Goal: Task Accomplishment & Management: Complete application form

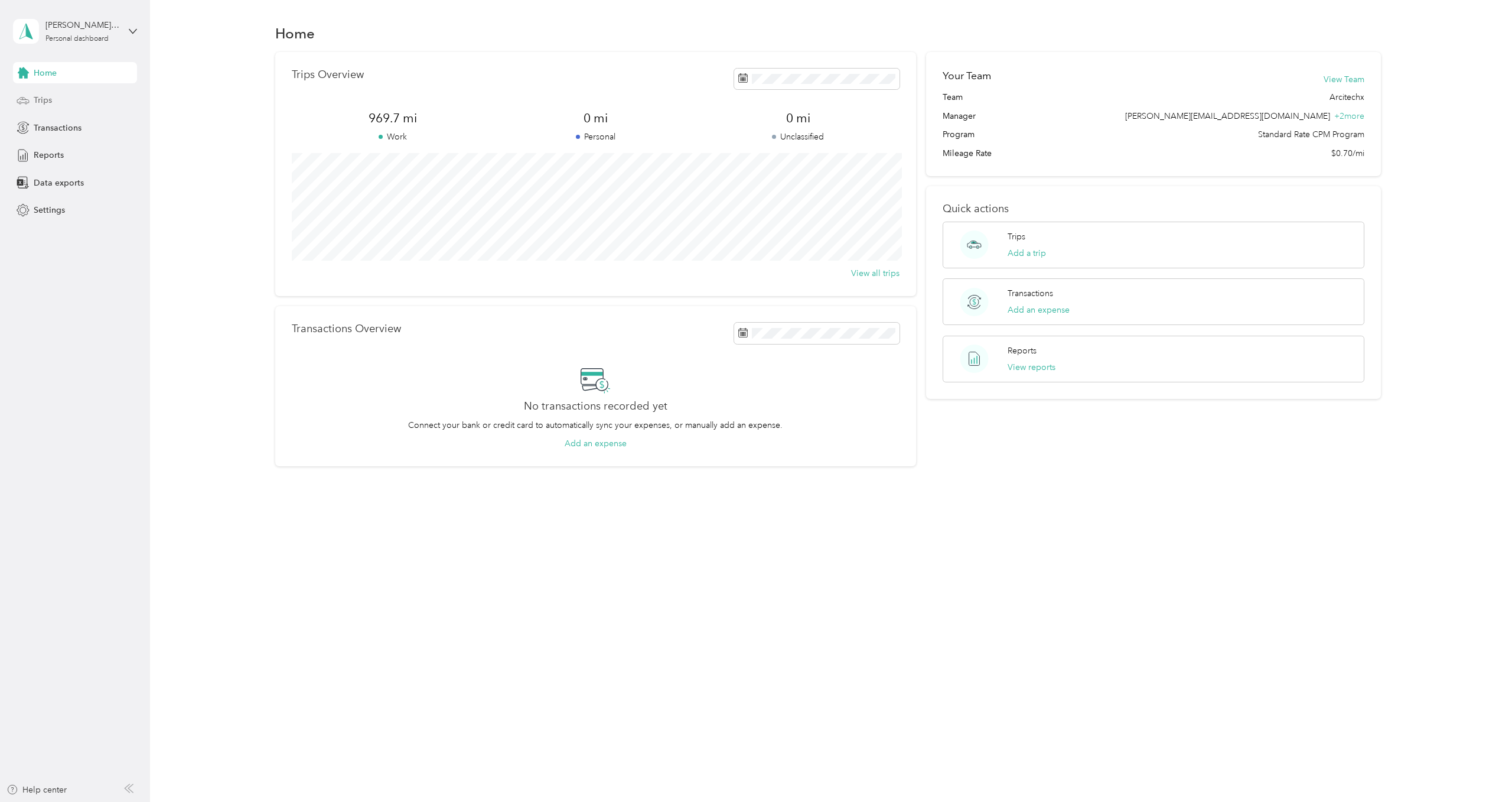
click at [49, 94] on span "Trips" at bounding box center [42, 99] width 18 height 13
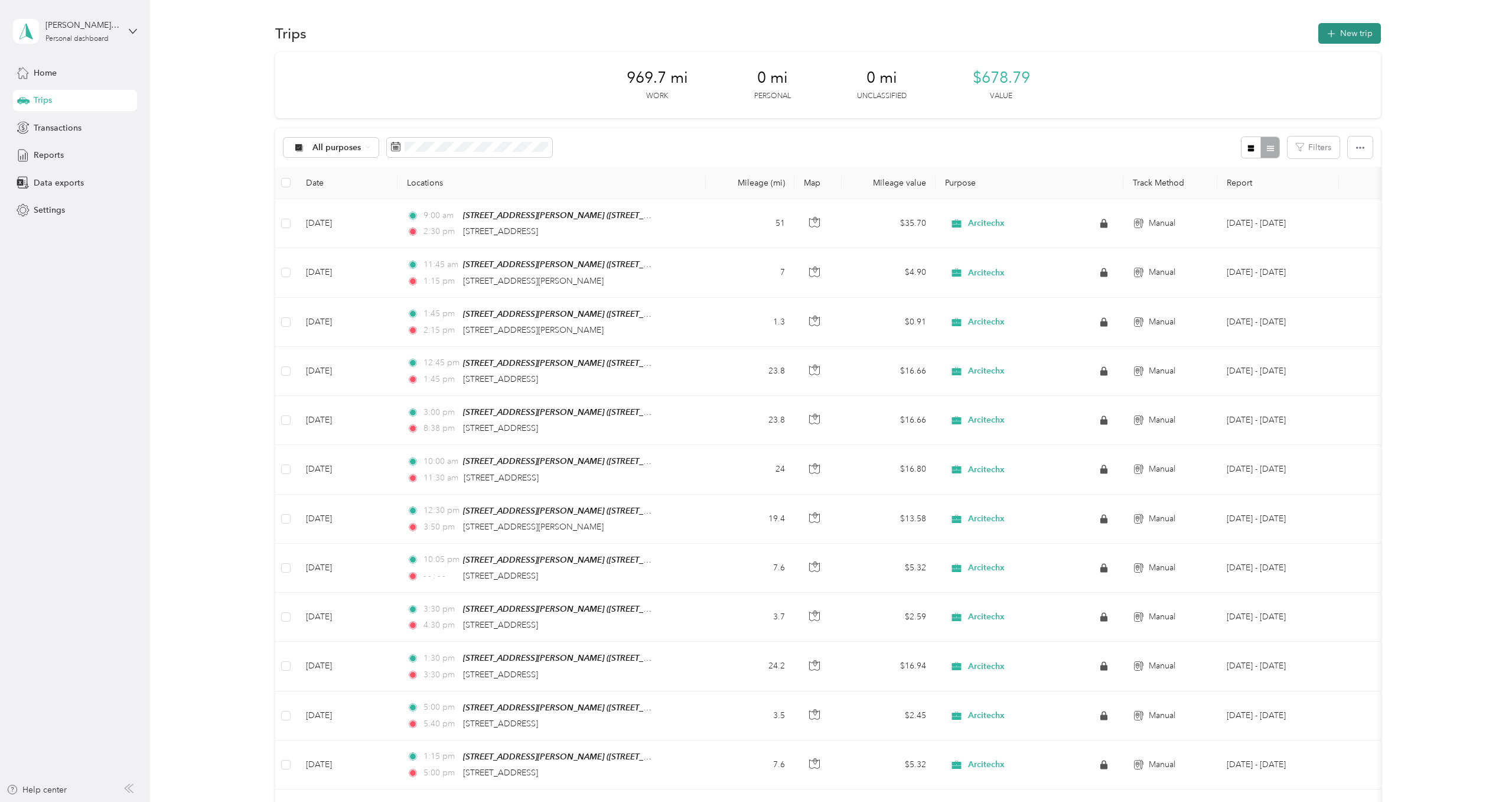
click at [1335, 29] on icon "button" at bounding box center [1332, 34] width 14 height 14
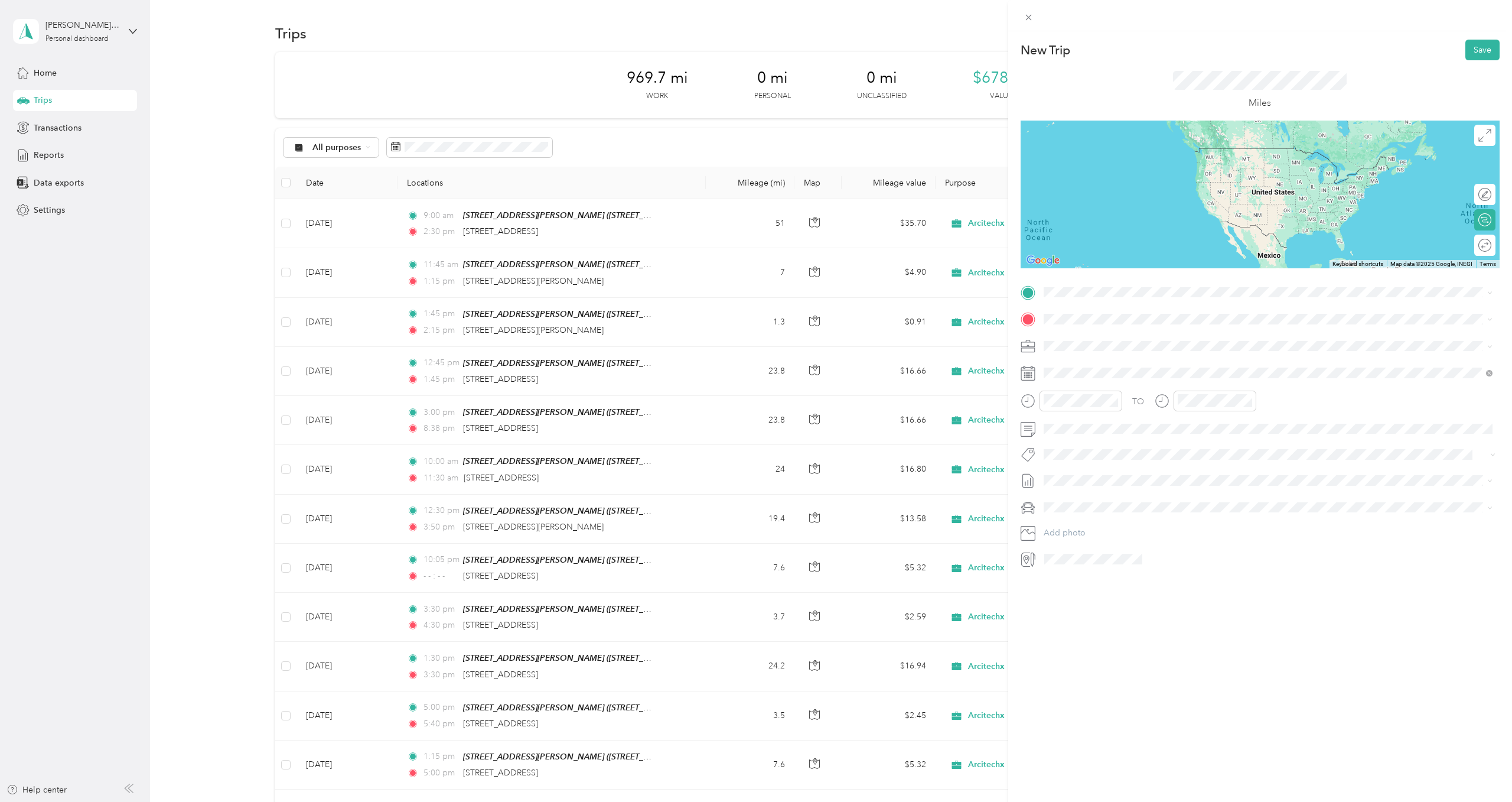
click at [1337, 353] on div "TEAM 842 Harrison Avenue, Panama City 842 Harrison Avenue, 32401, Panama City, …" at bounding box center [1268, 346] width 441 height 33
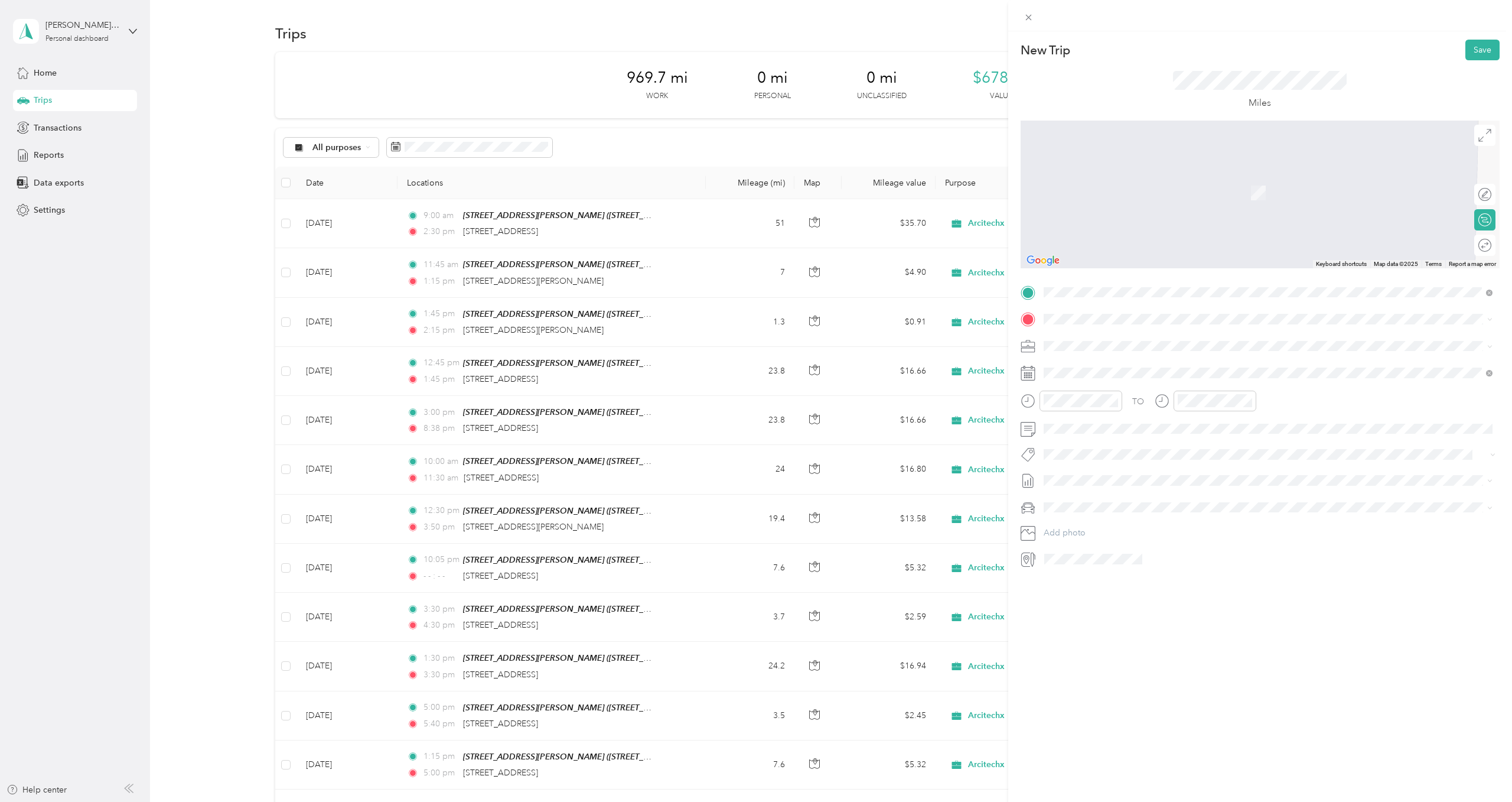
click at [1279, 331] on div "TO Add photo" at bounding box center [1260, 426] width 480 height 286
click at [1117, 362] on span "2251 West 23rd Street Panama City, Florida 32405, United States" at bounding box center [1125, 361] width 118 height 11
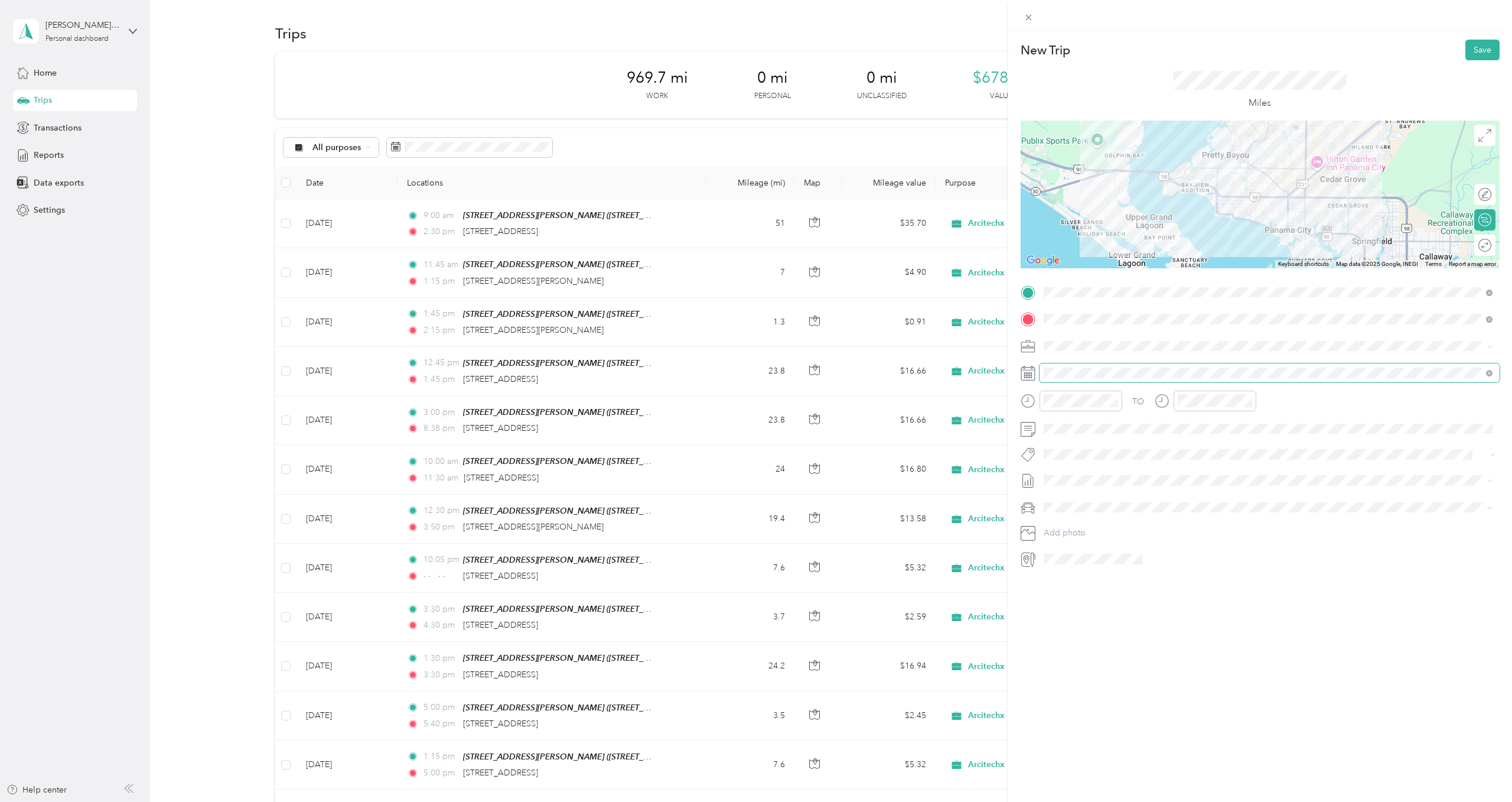
click at [1077, 378] on span at bounding box center [1270, 373] width 460 height 19
click at [1085, 366] on span at bounding box center [1270, 373] width 460 height 19
click at [1066, 444] on div "Oct 2025" at bounding box center [1114, 439] width 149 height 13
click at [1071, 440] on icon at bounding box center [1073, 439] width 12 height 12
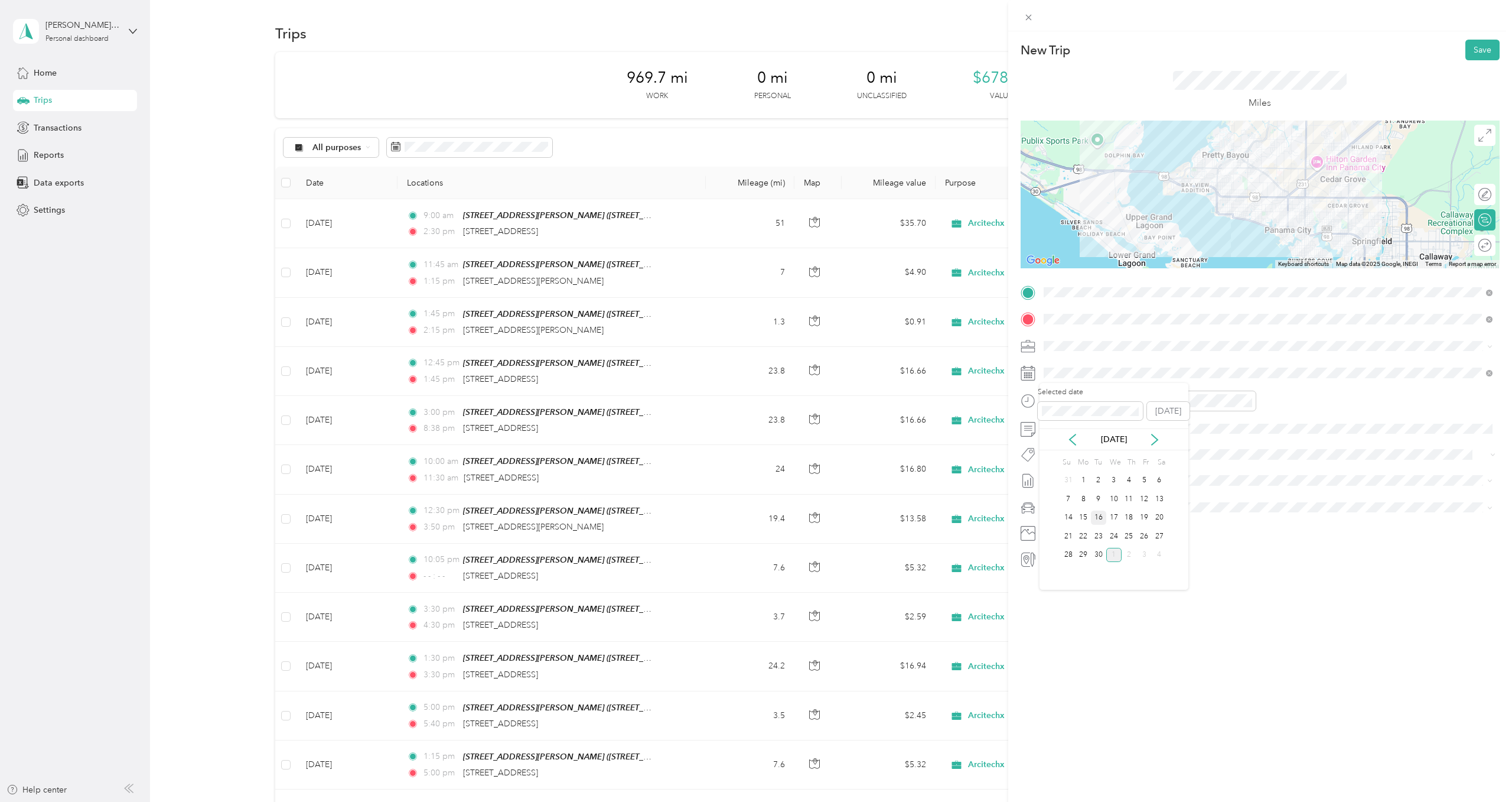
click at [1099, 520] on div "16" at bounding box center [1099, 517] width 15 height 14
click at [1289, 381] on span at bounding box center [1270, 373] width 460 height 19
click at [1490, 246] on div at bounding box center [1491, 245] width 2 height 13
click at [1483, 51] on button "Save" at bounding box center [1483, 49] width 35 height 20
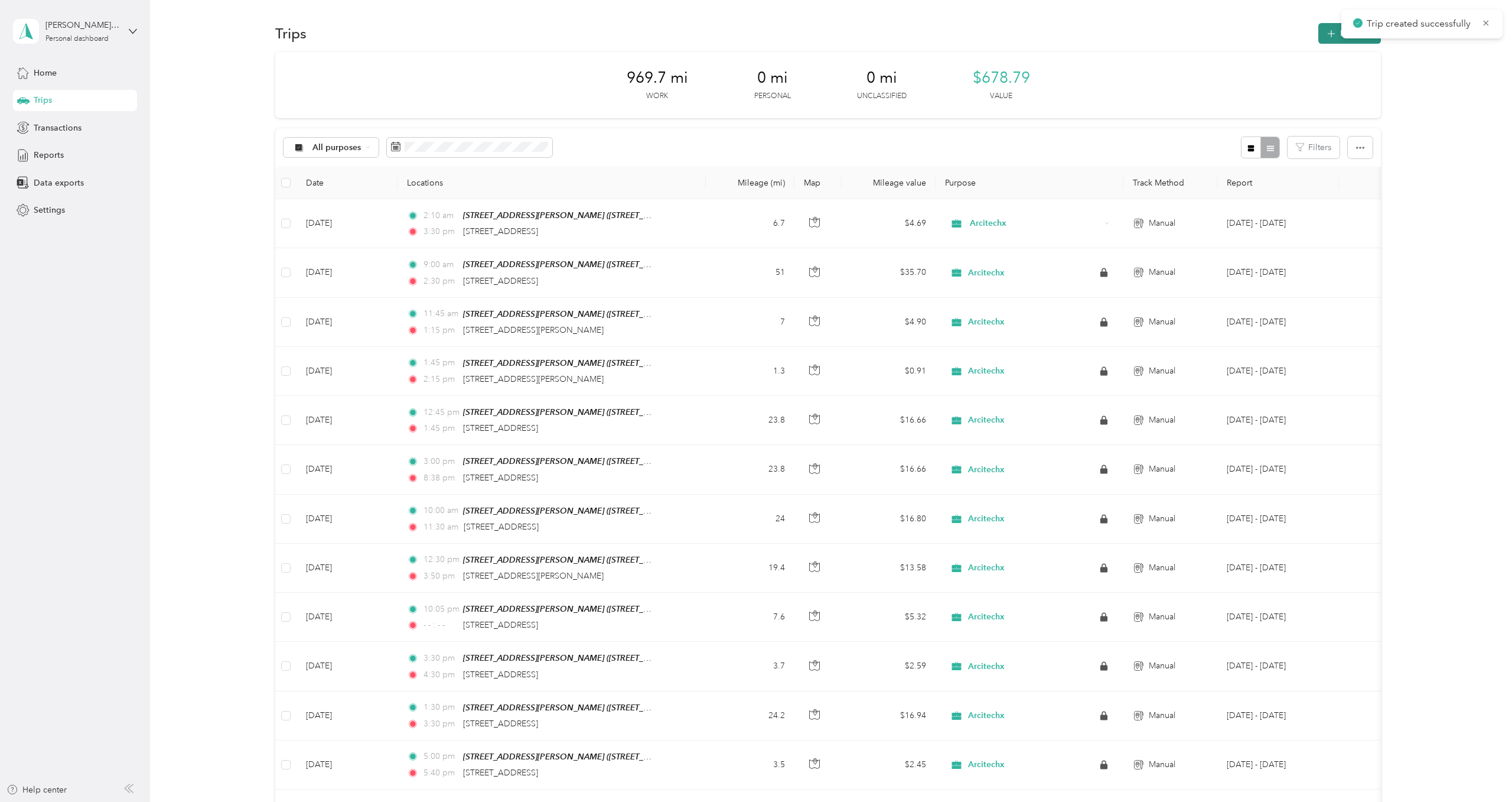
scroll to position [0, 0]
click at [1325, 35] on button "New trip" at bounding box center [1350, 33] width 63 height 20
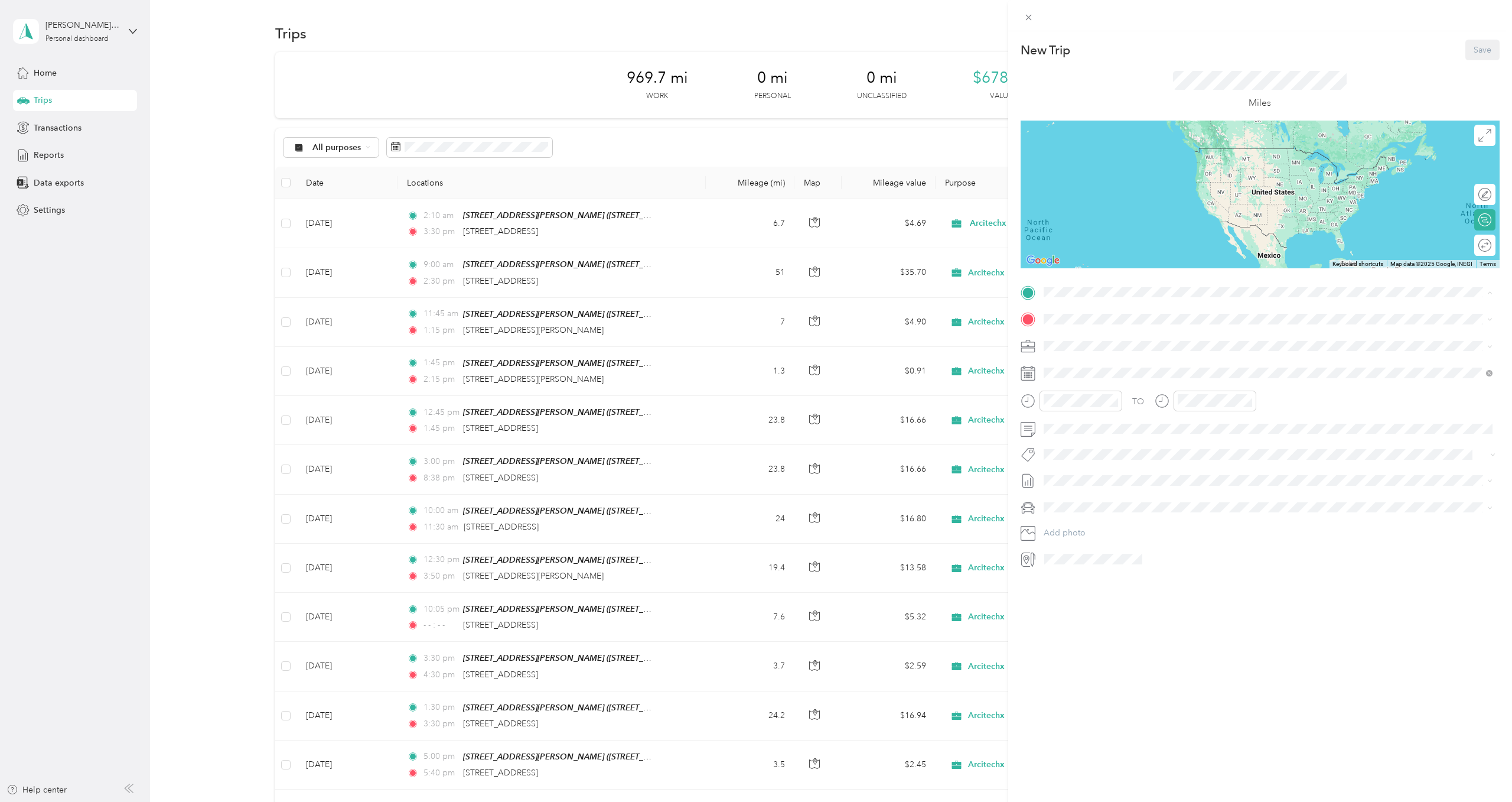
click at [1092, 359] on div "TEAM 842 Harrison Avenue, Panama City 842 Harrison Avenue, 32401, Panama City, …" at bounding box center [1268, 347] width 441 height 33
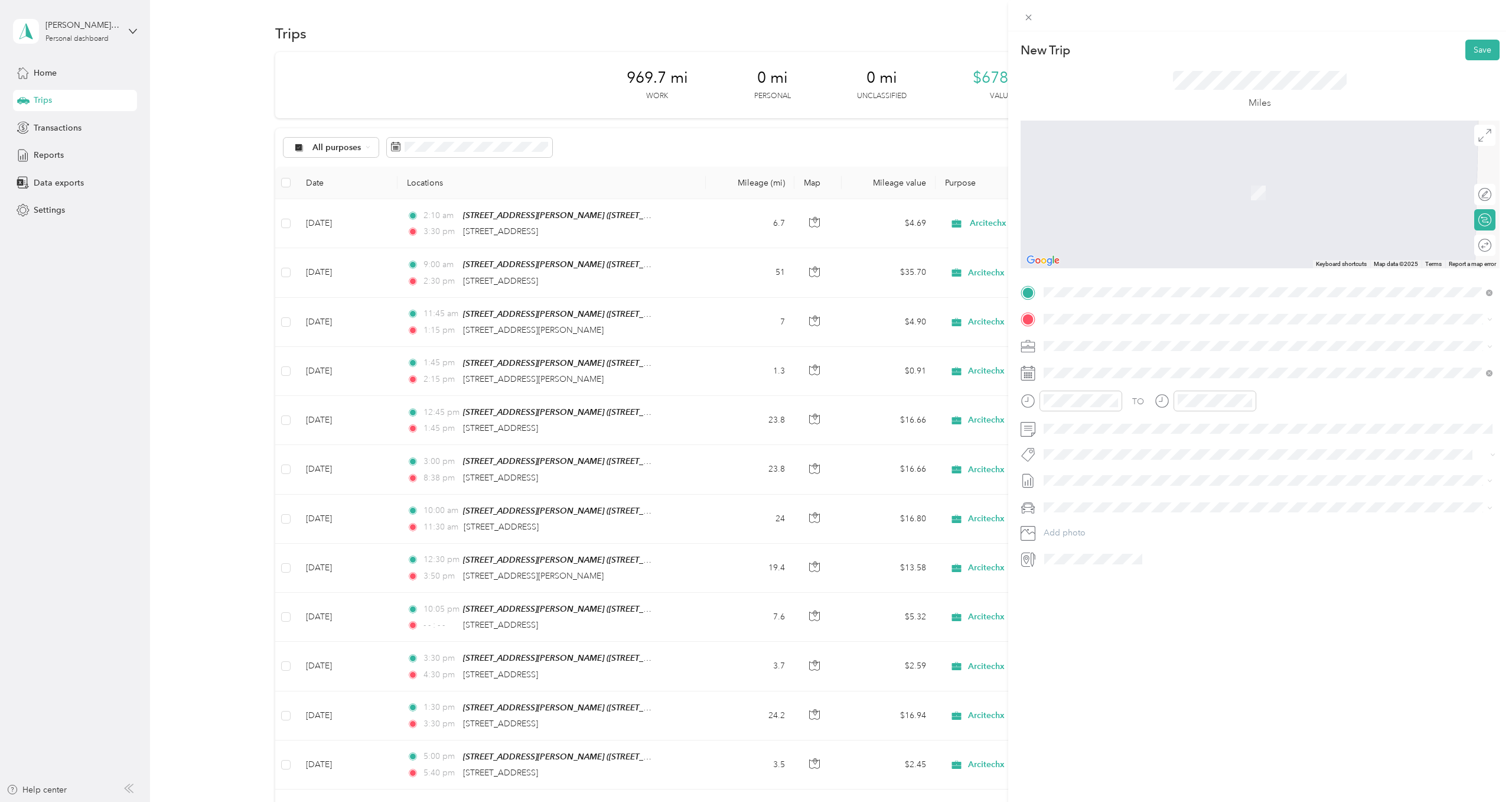
click at [1091, 335] on div "TO Add photo" at bounding box center [1260, 426] width 480 height 286
click at [1111, 362] on span "2251 West 23rd Street Panama City, Florida 32405, United States" at bounding box center [1125, 361] width 118 height 11
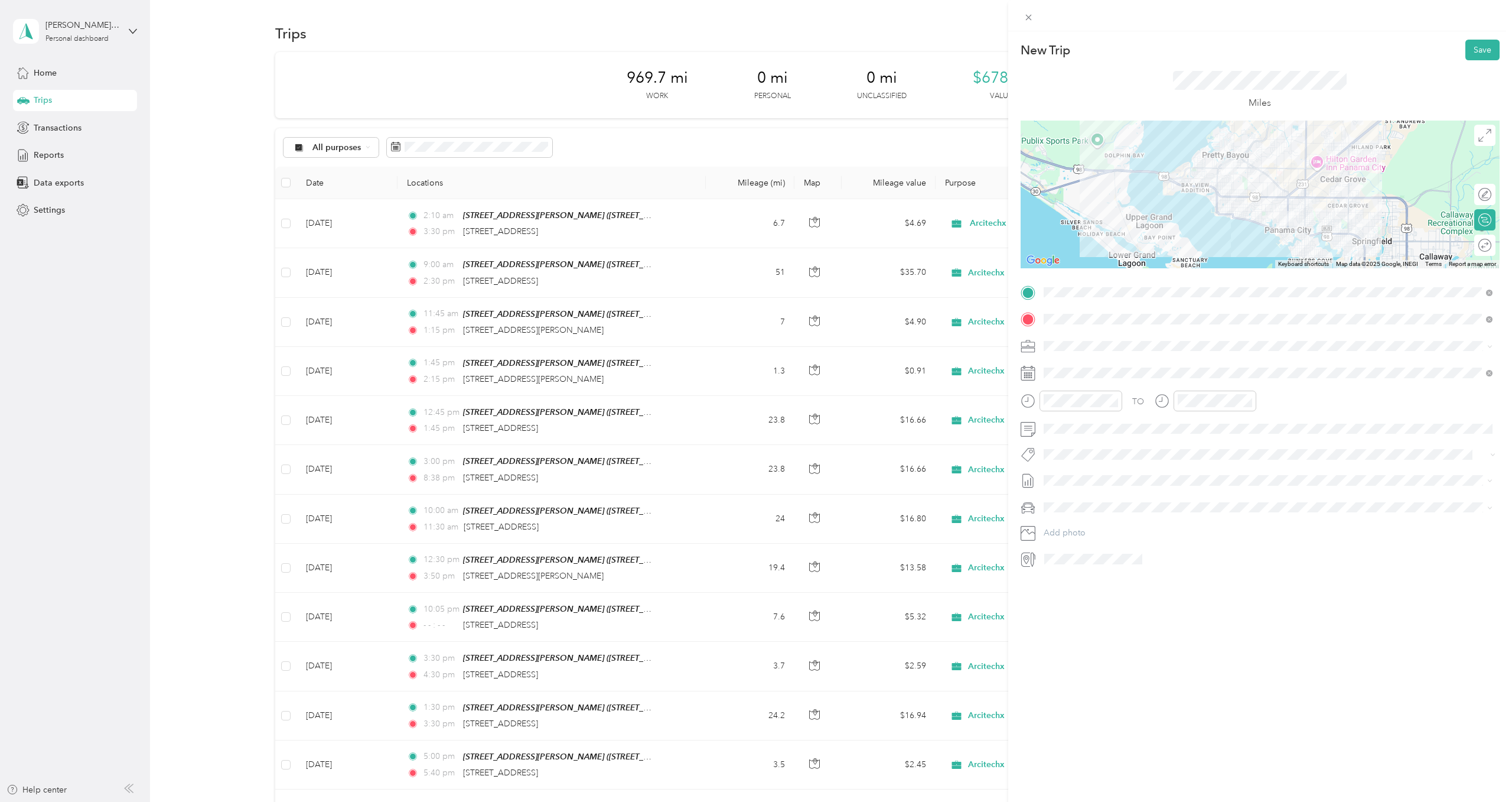
click at [1078, 367] on span at bounding box center [1270, 373] width 460 height 19
click at [1082, 439] on div "Oct 2025" at bounding box center [1114, 439] width 149 height 13
click at [1075, 439] on icon at bounding box center [1073, 439] width 12 height 12
click at [1126, 519] on div "18" at bounding box center [1130, 517] width 15 height 14
click at [1059, 413] on div at bounding box center [1071, 405] width 101 height 29
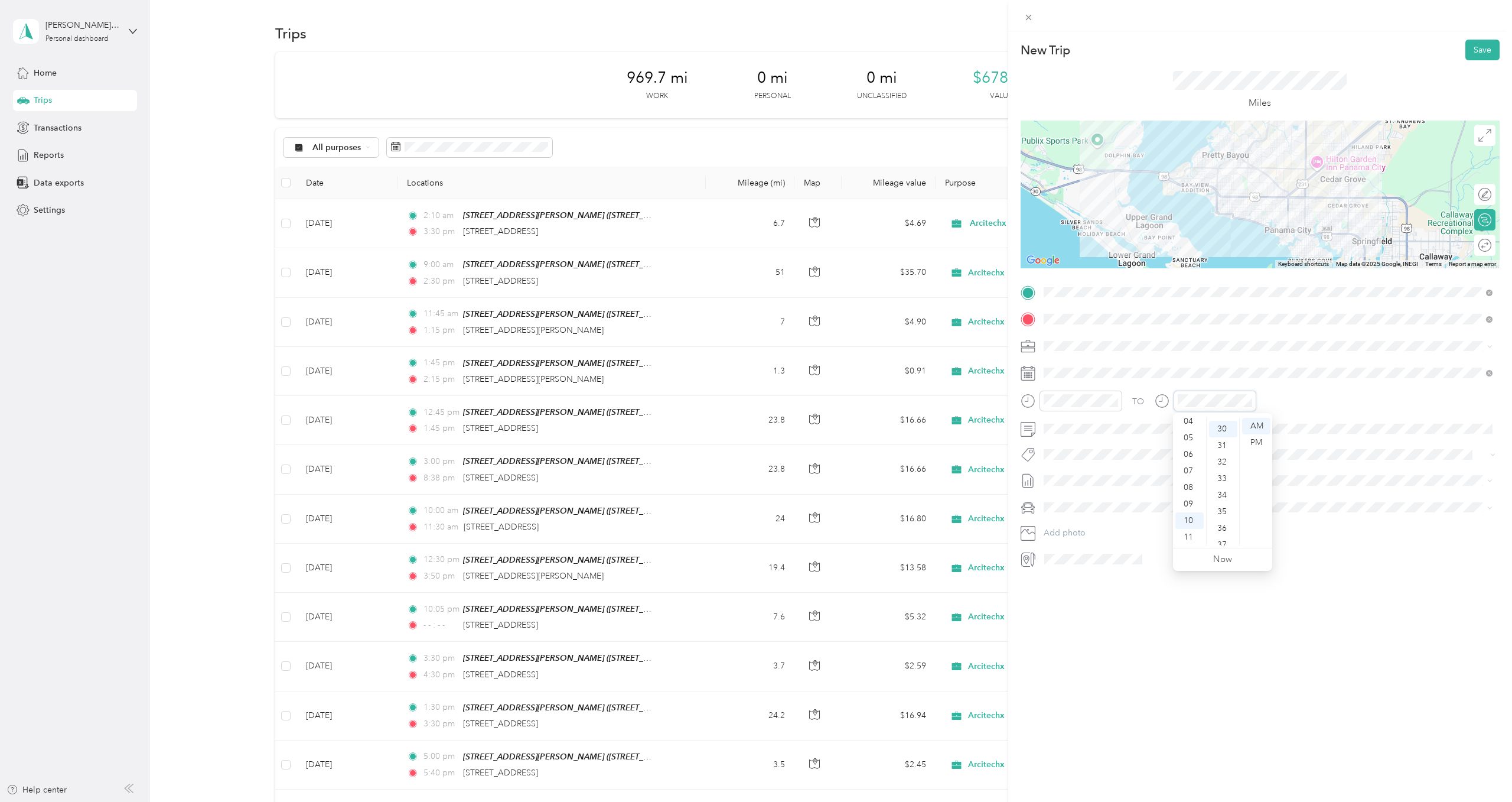
scroll to position [495, 0]
click at [1481, 243] on div at bounding box center [1479, 245] width 25 height 13
click at [1481, 51] on button "Save" at bounding box center [1483, 49] width 35 height 20
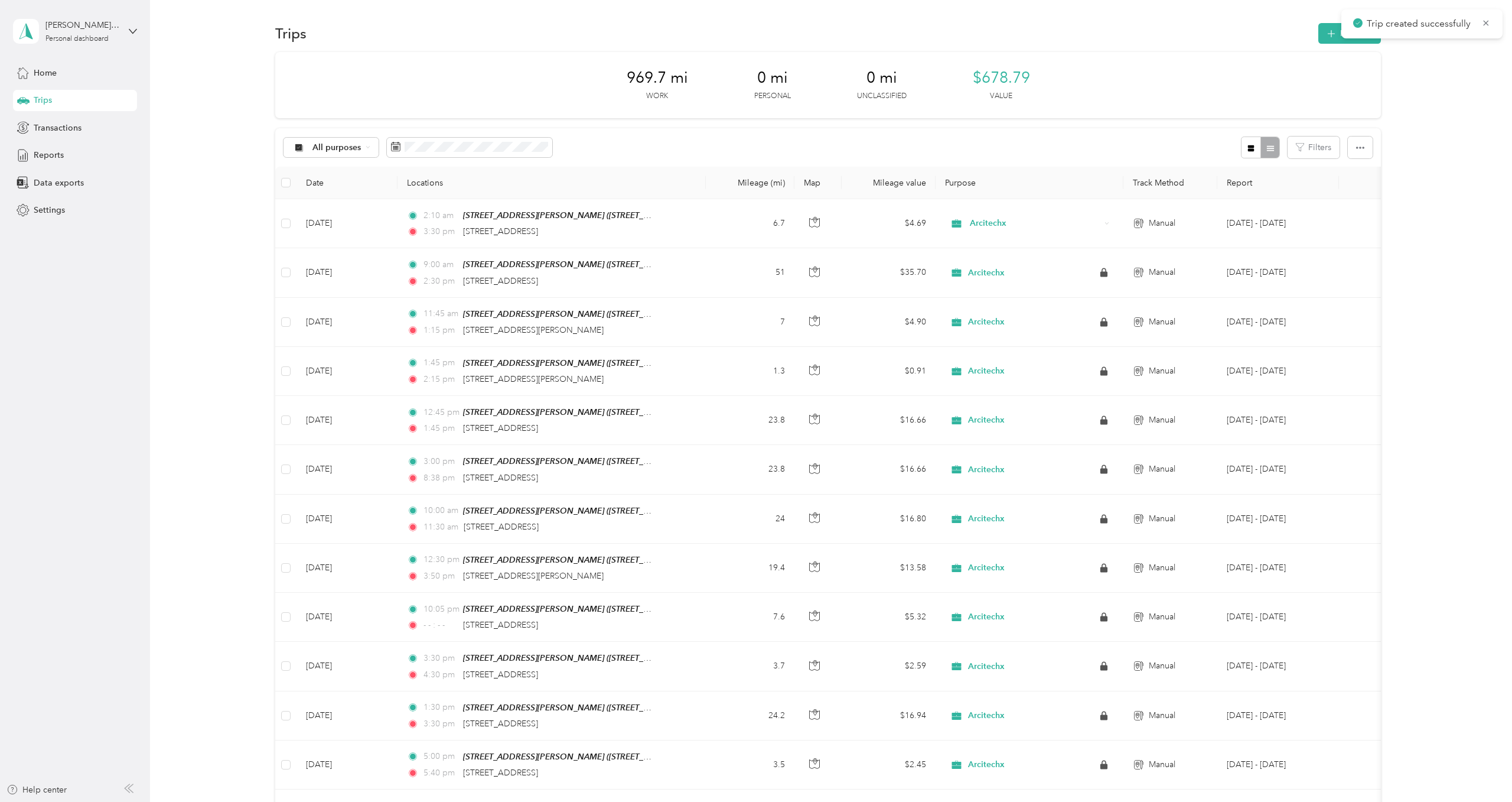
click at [1312, 31] on div "Trips New trip" at bounding box center [828, 33] width 1106 height 25
click at [1324, 31] on button "New trip" at bounding box center [1350, 33] width 63 height 20
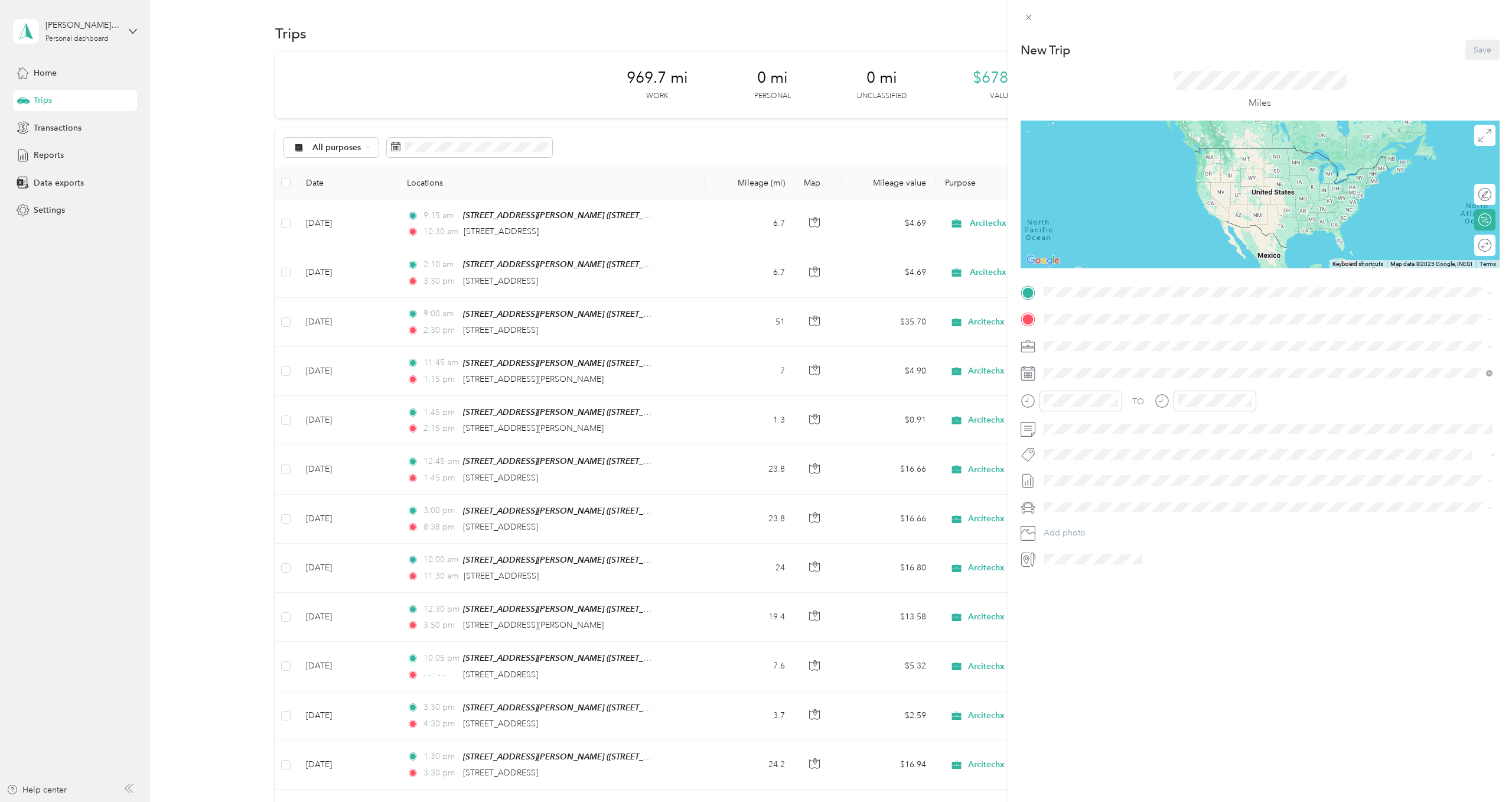
click at [563, 232] on div "New Trip Save This trip cannot be edited because it is either under review, app…" at bounding box center [756, 401] width 1512 height 802
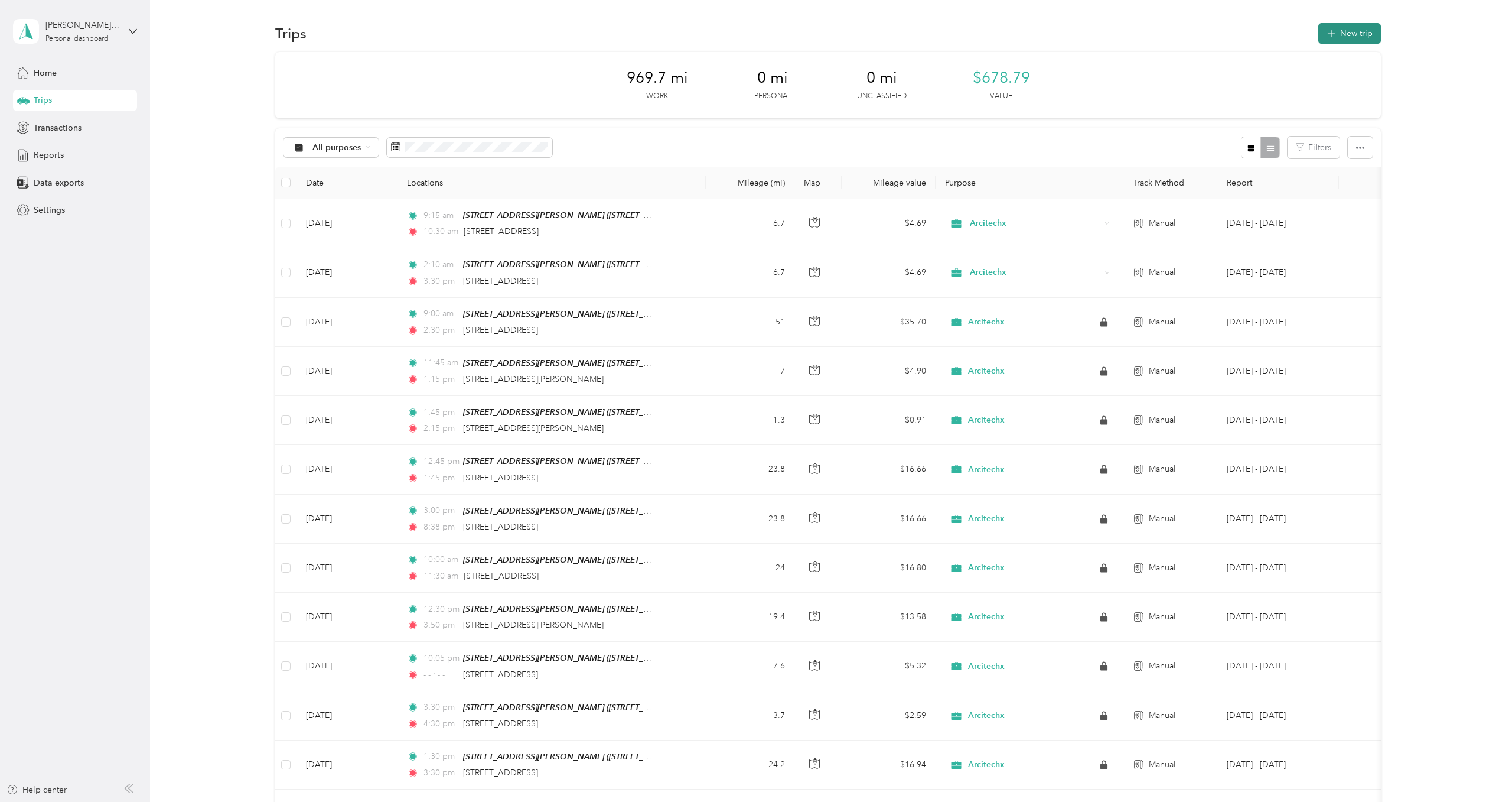
click at [1351, 39] on button "New trip" at bounding box center [1350, 33] width 63 height 20
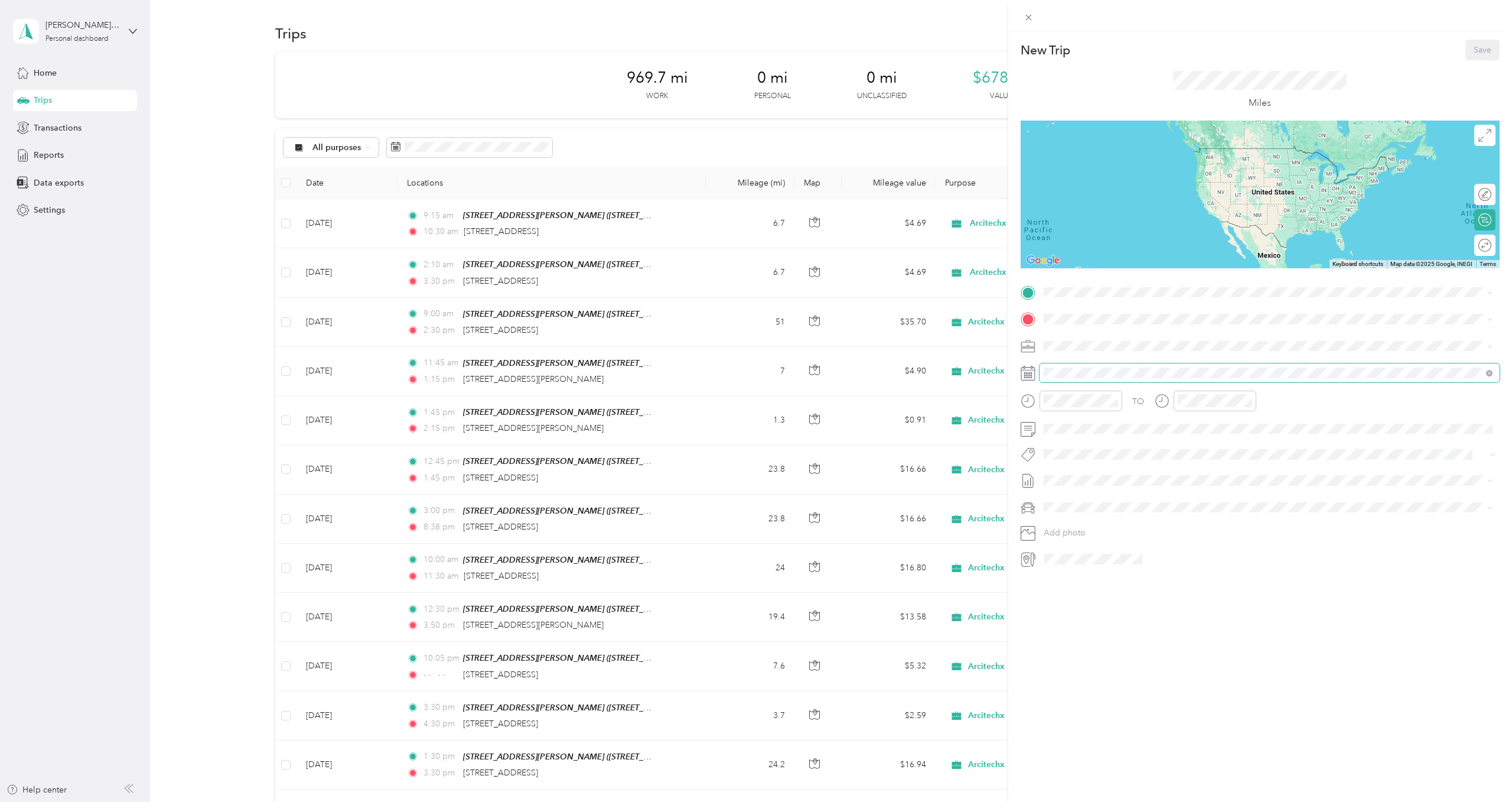
click at [1072, 375] on span at bounding box center [1270, 373] width 460 height 19
click at [1078, 357] on div "TO Add photo" at bounding box center [1260, 426] width 480 height 286
click at [1072, 436] on icon at bounding box center [1073, 439] width 12 height 12
click at [1084, 537] on div "22" at bounding box center [1084, 536] width 15 height 14
click at [1059, 408] on div at bounding box center [1082, 401] width 83 height 20
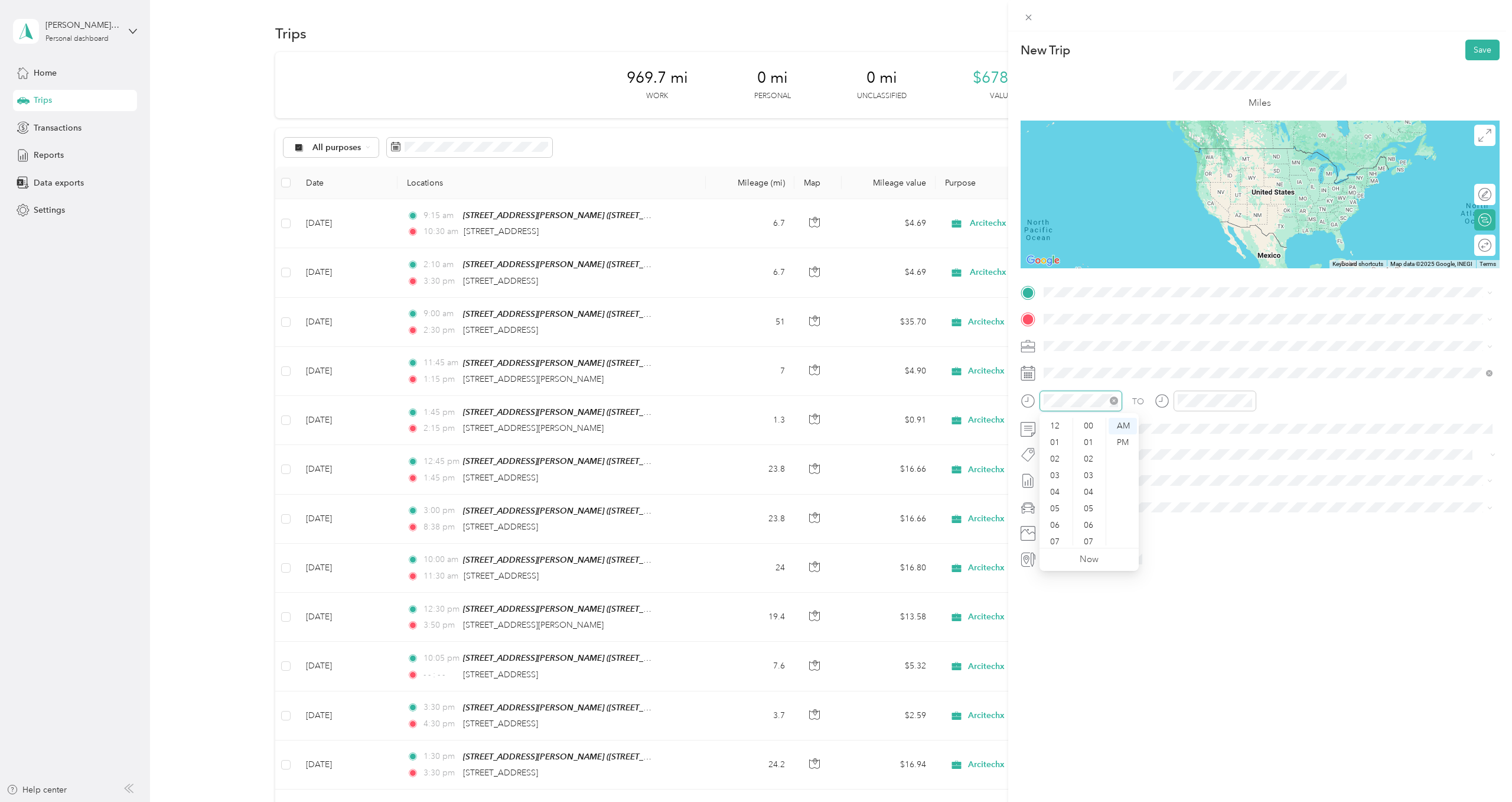
scroll to position [396, 0]
click at [1052, 487] on div "08" at bounding box center [1056, 487] width 28 height 16
click at [1172, 398] on div at bounding box center [1205, 401] width 101 height 20
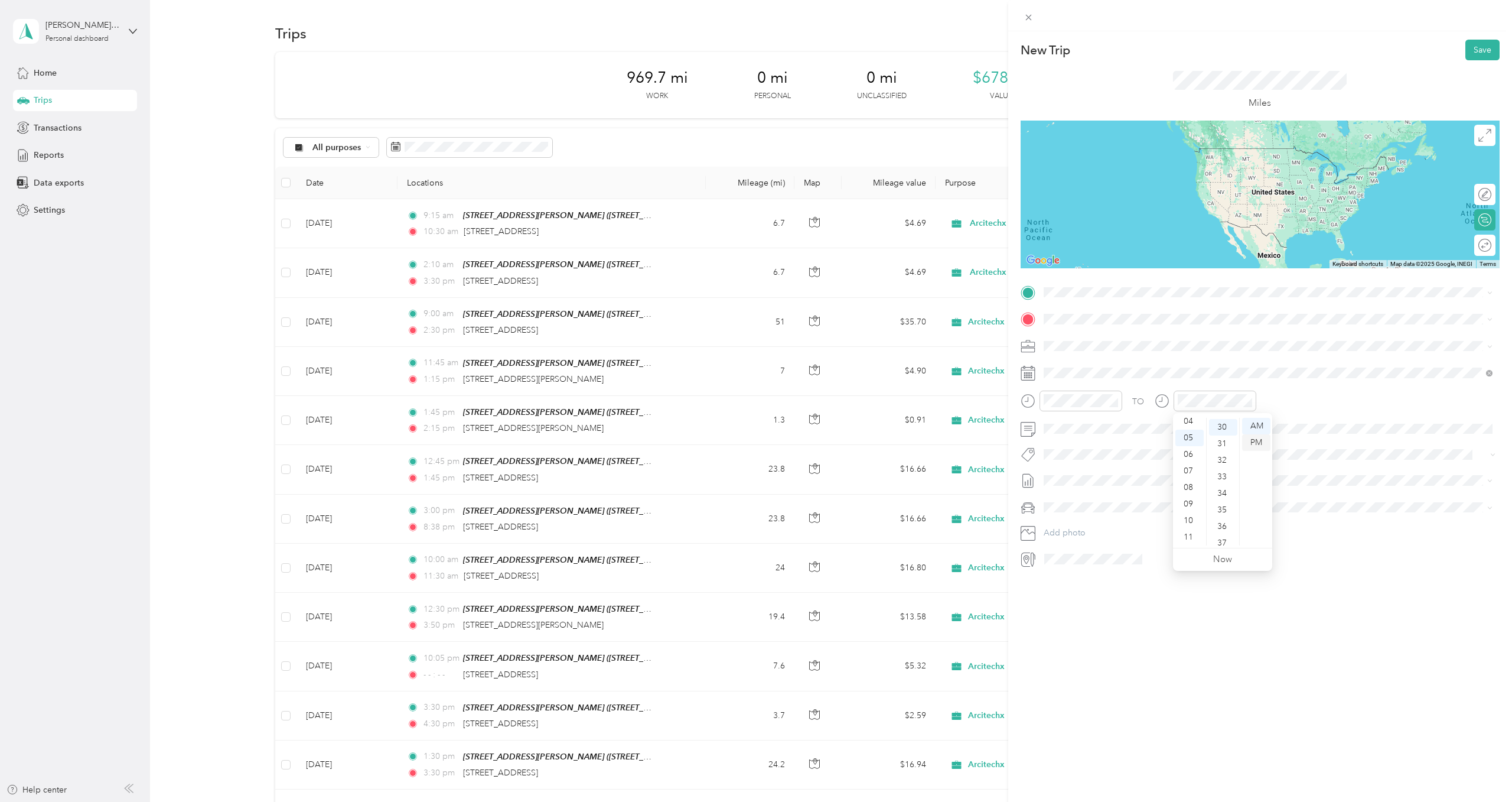
click at [1258, 436] on div "PM" at bounding box center [1256, 442] width 28 height 16
click at [1085, 801] on div "New Trip Save This trip cannot be edited because it is either under review, app…" at bounding box center [753, 802] width 1506 height 0
click at [1098, 348] on div "TEAM 842 Harrison Avenue, Panama City 842 Harrison Avenue, 32401, Panama City, …" at bounding box center [1161, 347] width 190 height 29
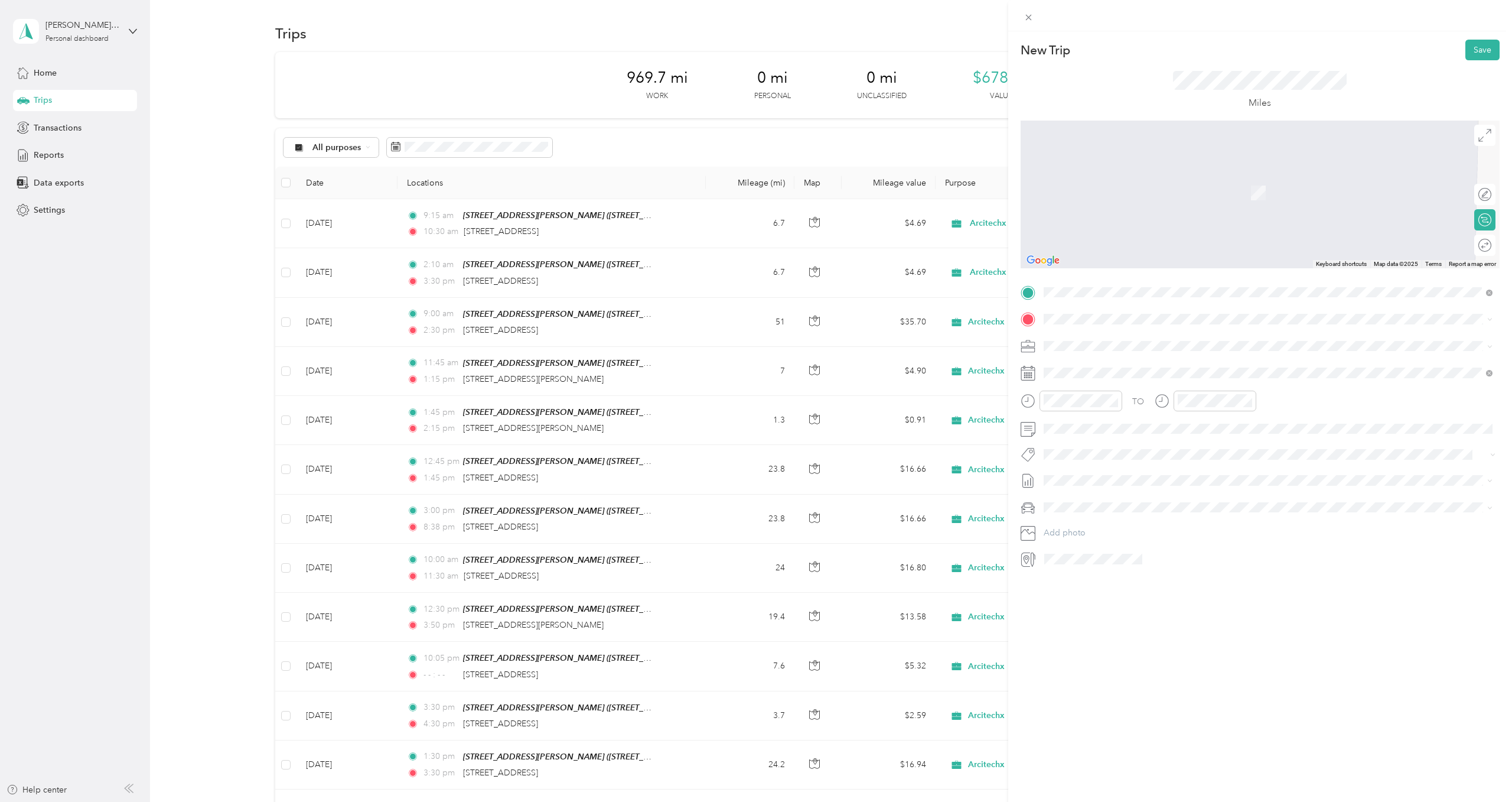
click at [1169, 365] on span "2351 West 23rd Street Panama City, Florida 32405, United States" at bounding box center [1125, 359] width 118 height 11
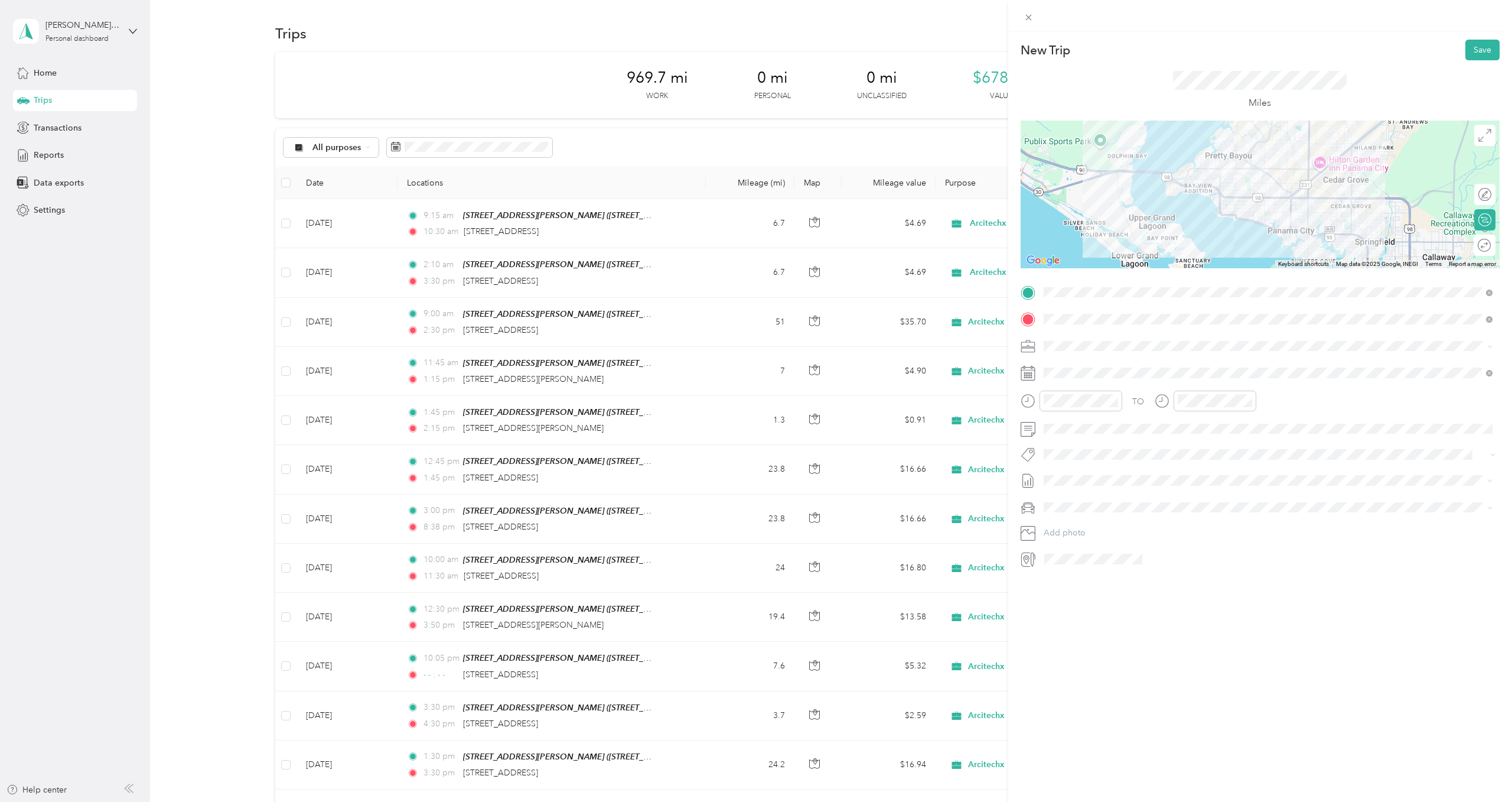
click at [1486, 245] on div "Round trip" at bounding box center [1485, 245] width 22 height 21
click at [1476, 244] on div at bounding box center [1479, 245] width 25 height 13
click at [1447, 80] on div "Miles" at bounding box center [1260, 90] width 480 height 60
click at [1488, 51] on button "Save" at bounding box center [1483, 49] width 35 height 20
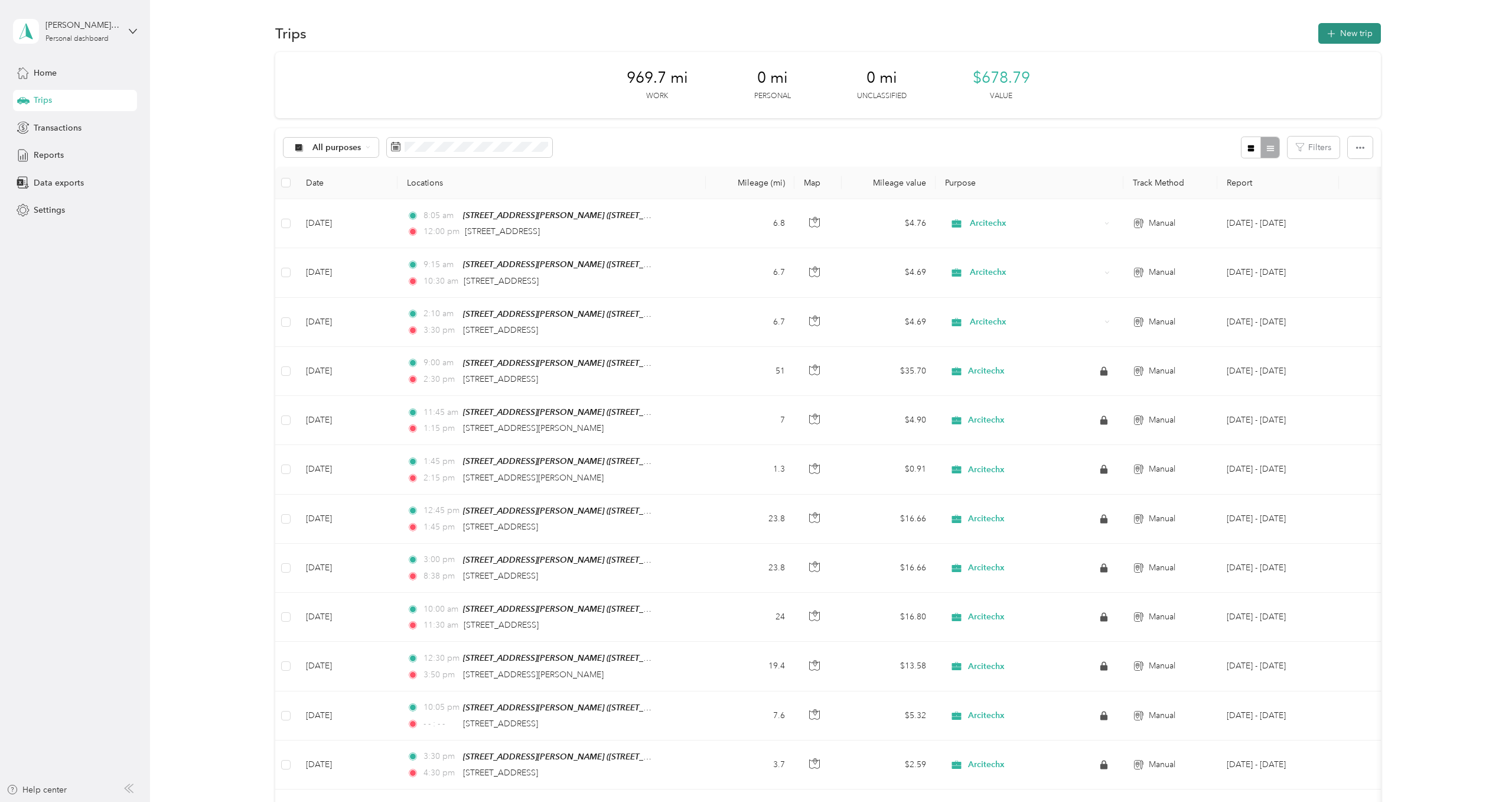
click at [1330, 42] on button "New trip" at bounding box center [1350, 33] width 63 height 20
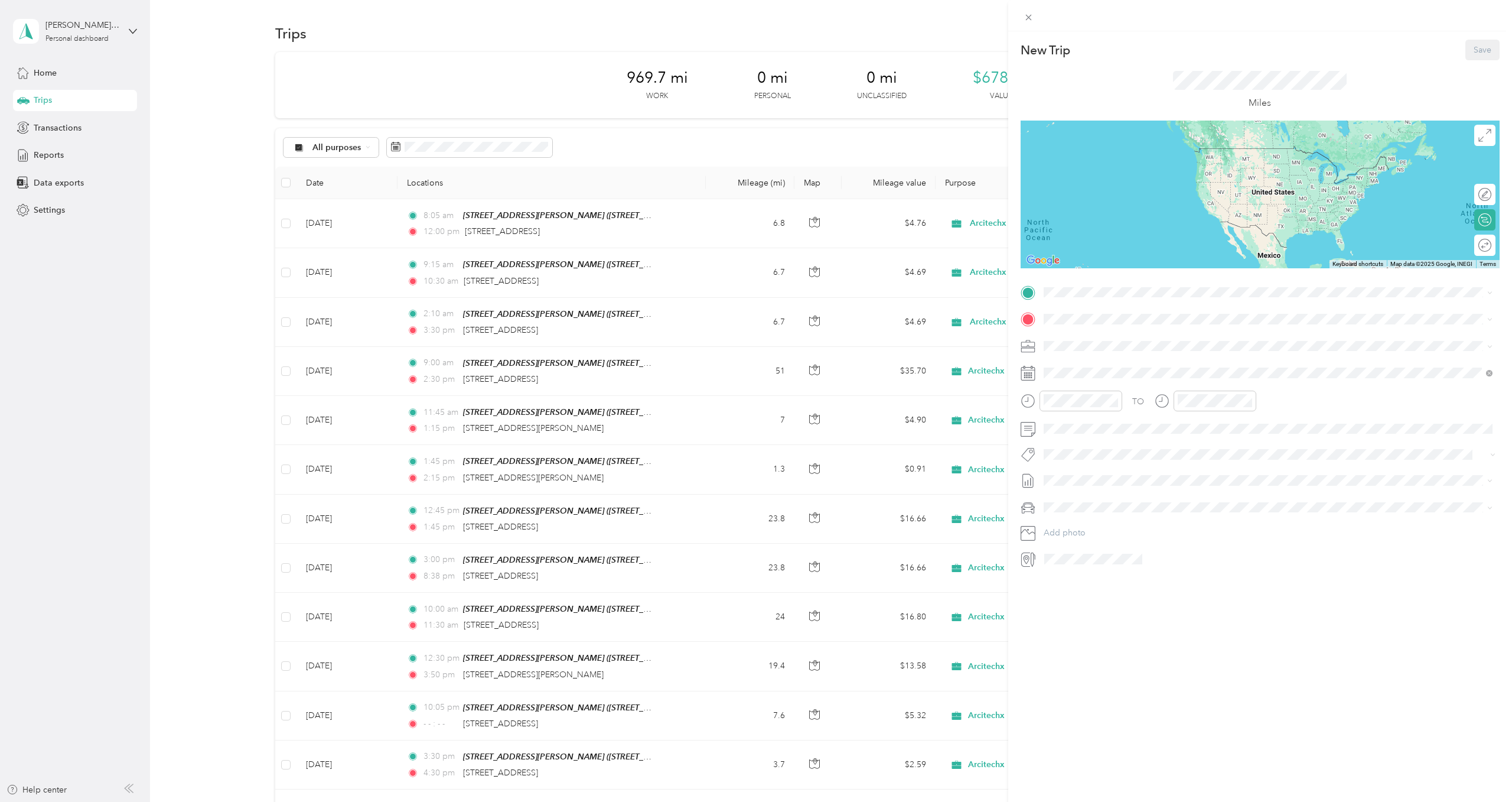
click at [1330, 38] on div "New Trip Save This trip cannot be edited because it is either under review, app…" at bounding box center [1260, 431] width 504 height 802
click at [1086, 302] on div "TO Add photo" at bounding box center [1260, 426] width 480 height 286
click at [1086, 298] on span at bounding box center [1270, 292] width 460 height 19
click at [1086, 315] on span "From your Favorite places" at bounding box center [1097, 315] width 99 height 11
click at [1088, 326] on ol "From your Favorite places TEAM 842 Harrison Avenue, Panama City 842 Harrison Av…" at bounding box center [1269, 335] width 457 height 67
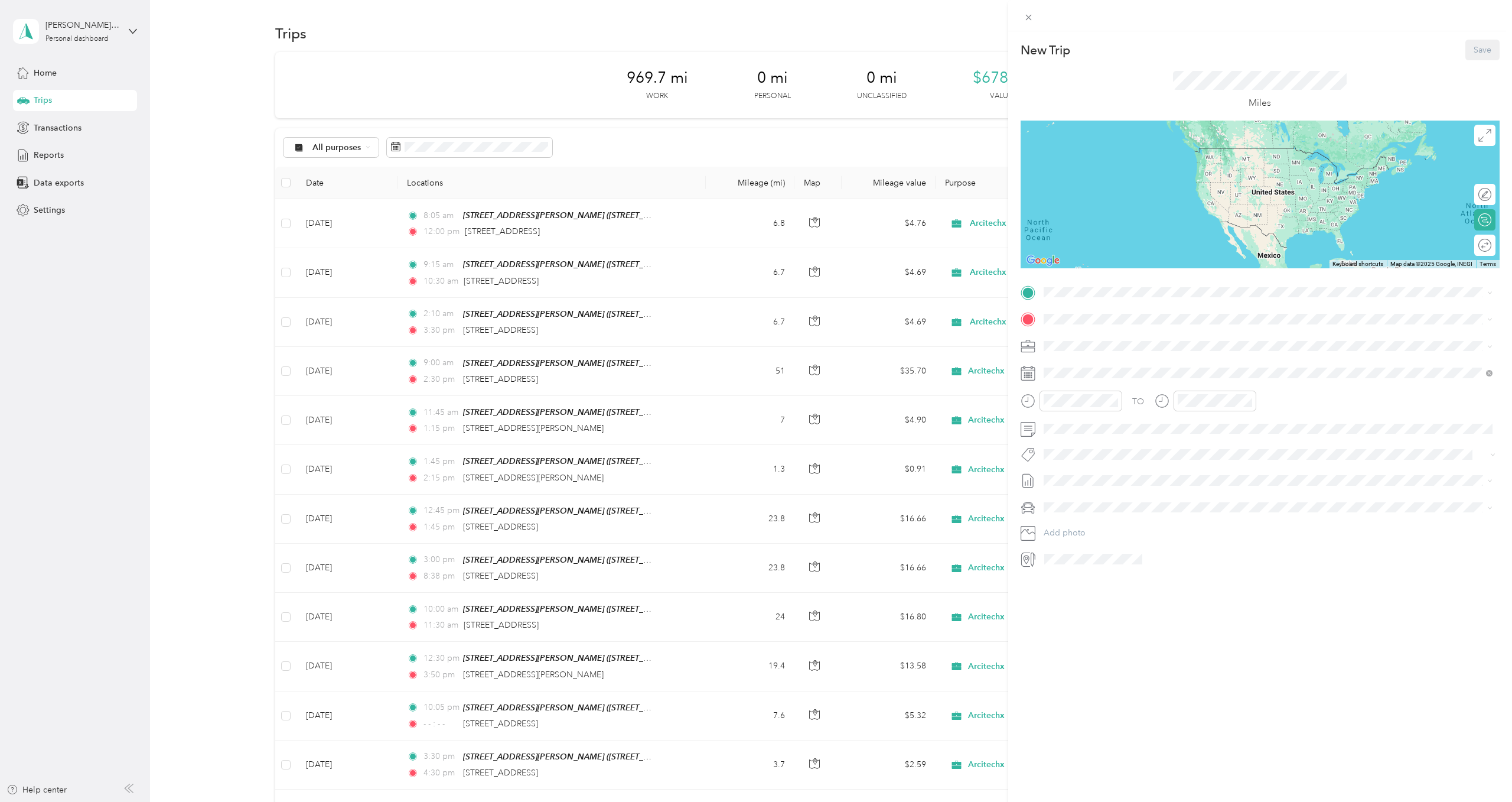
click at [1085, 303] on div "TO Add photo" at bounding box center [1260, 426] width 480 height 286
click at [1086, 339] on span "TEAM" at bounding box center [1084, 341] width 20 height 11
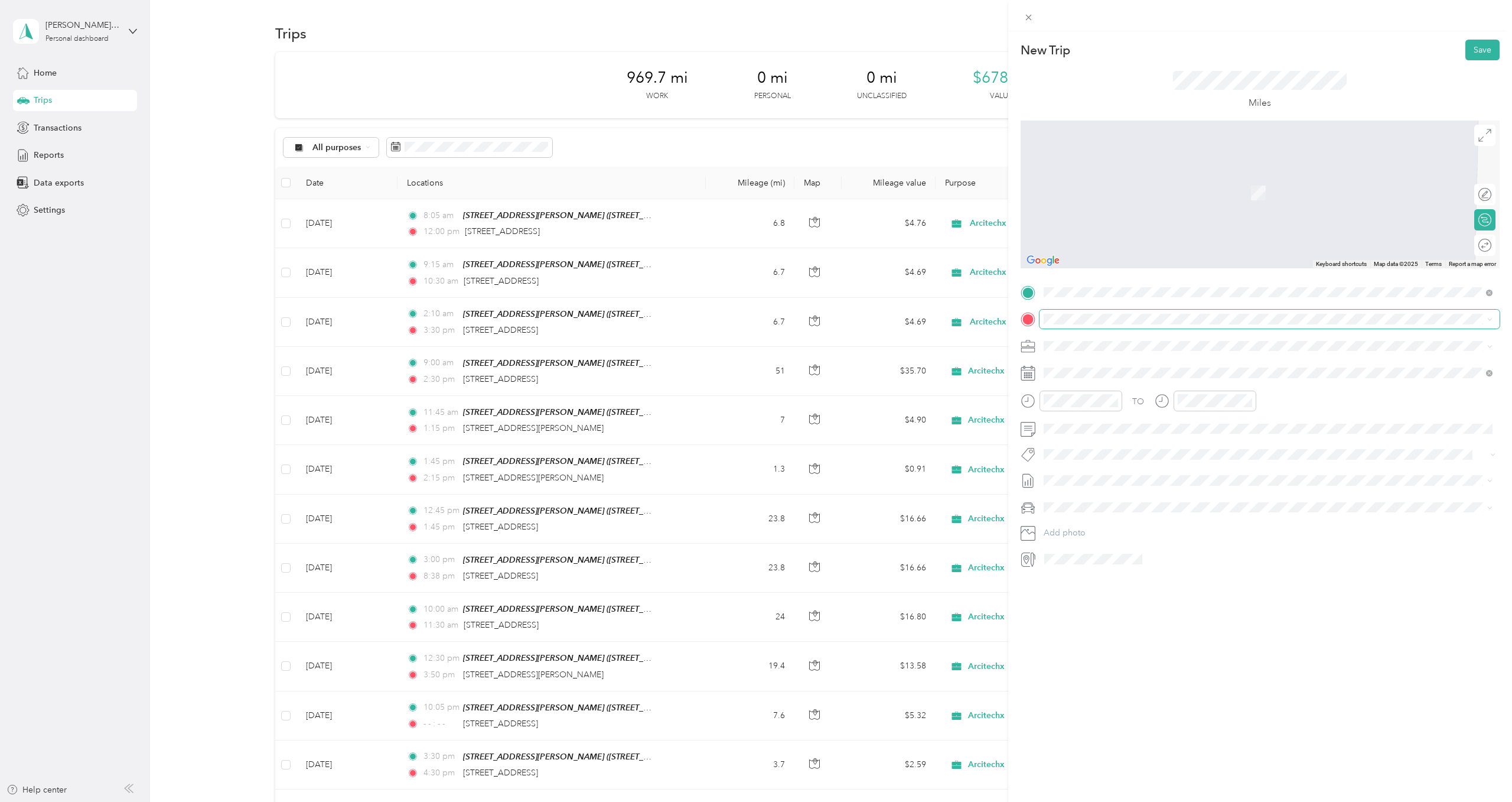
click at [1077, 311] on span at bounding box center [1270, 319] width 460 height 19
click at [1152, 364] on strong "[STREET_ADDRESS][PERSON_NAME]" at bounding box center [1181, 367] width 149 height 11
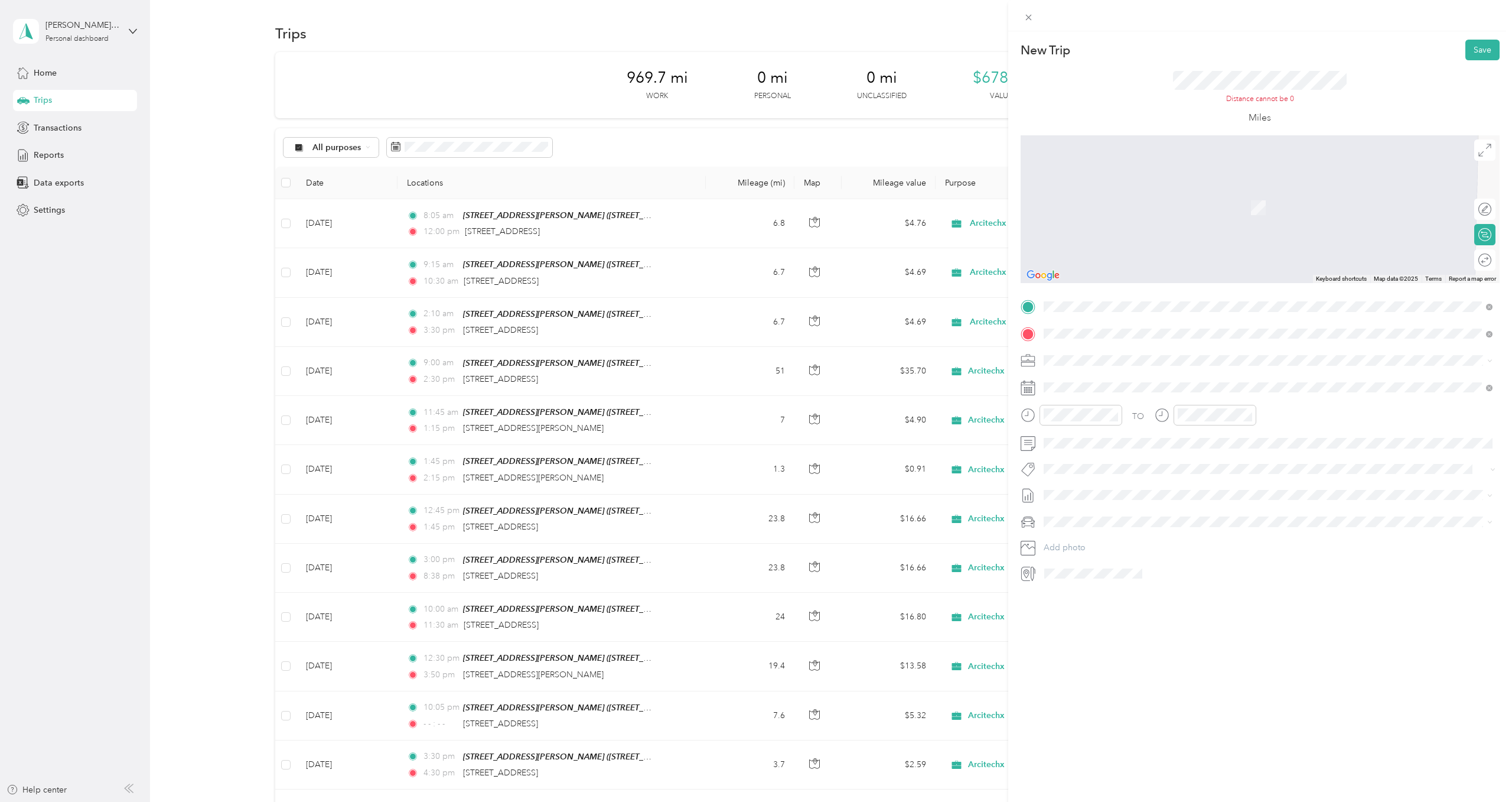
click at [1086, 377] on span "2251 West 23rd Street Panama City, Florida 32405, United States" at bounding box center [1125, 375] width 118 height 11
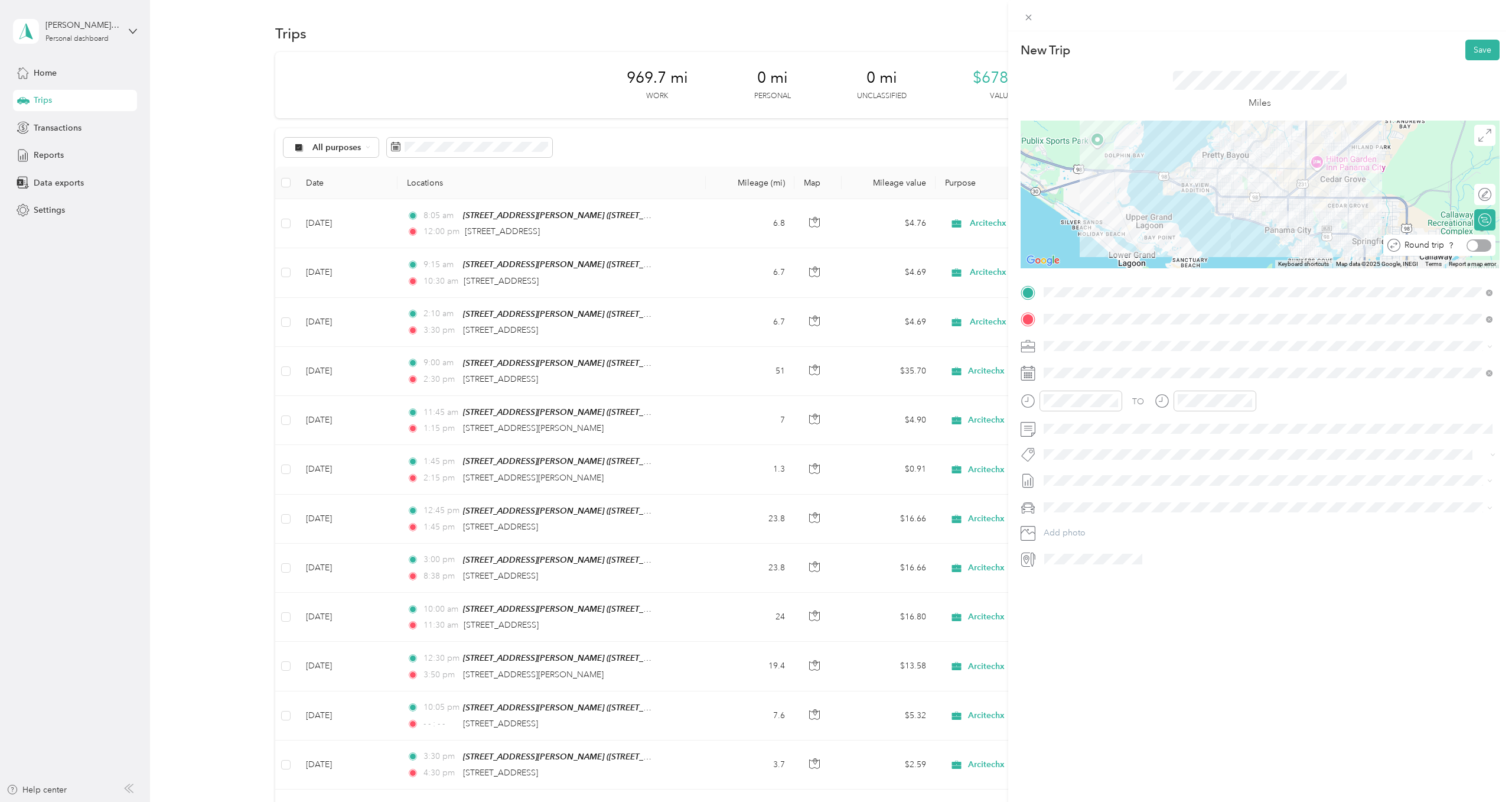
click at [1476, 248] on div at bounding box center [1479, 245] width 25 height 13
click at [1064, 439] on div "Oct 2025" at bounding box center [1114, 439] width 149 height 13
click at [1069, 428] on div "Selected date Today Oct 2025 Su Mo Tu We Th Fr Sa 28 29 30 1 2 3 4 5 6 7 8 9 10…" at bounding box center [1114, 486] width 149 height 207
click at [1073, 436] on icon at bounding box center [1073, 439] width 6 height 11
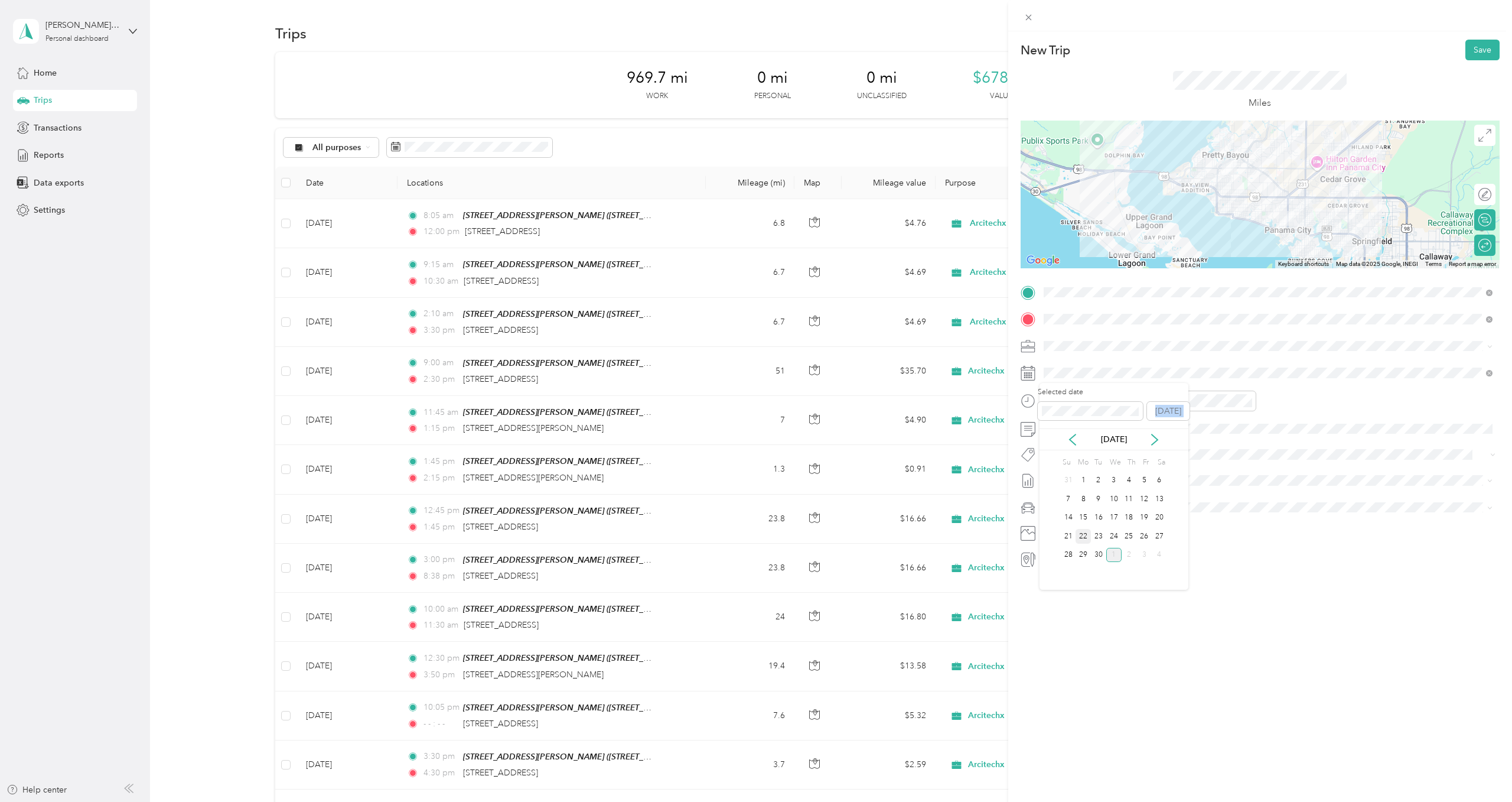
click at [1081, 536] on div "22" at bounding box center [1084, 536] width 15 height 14
click at [1175, 401] on div at bounding box center [1216, 401] width 83 height 20
click at [1316, 715] on div "New Trip Save This trip cannot be edited because it is either under review, app…" at bounding box center [1260, 431] width 504 height 802
click at [1087, 440] on div "TO Add photo" at bounding box center [1260, 426] width 480 height 286
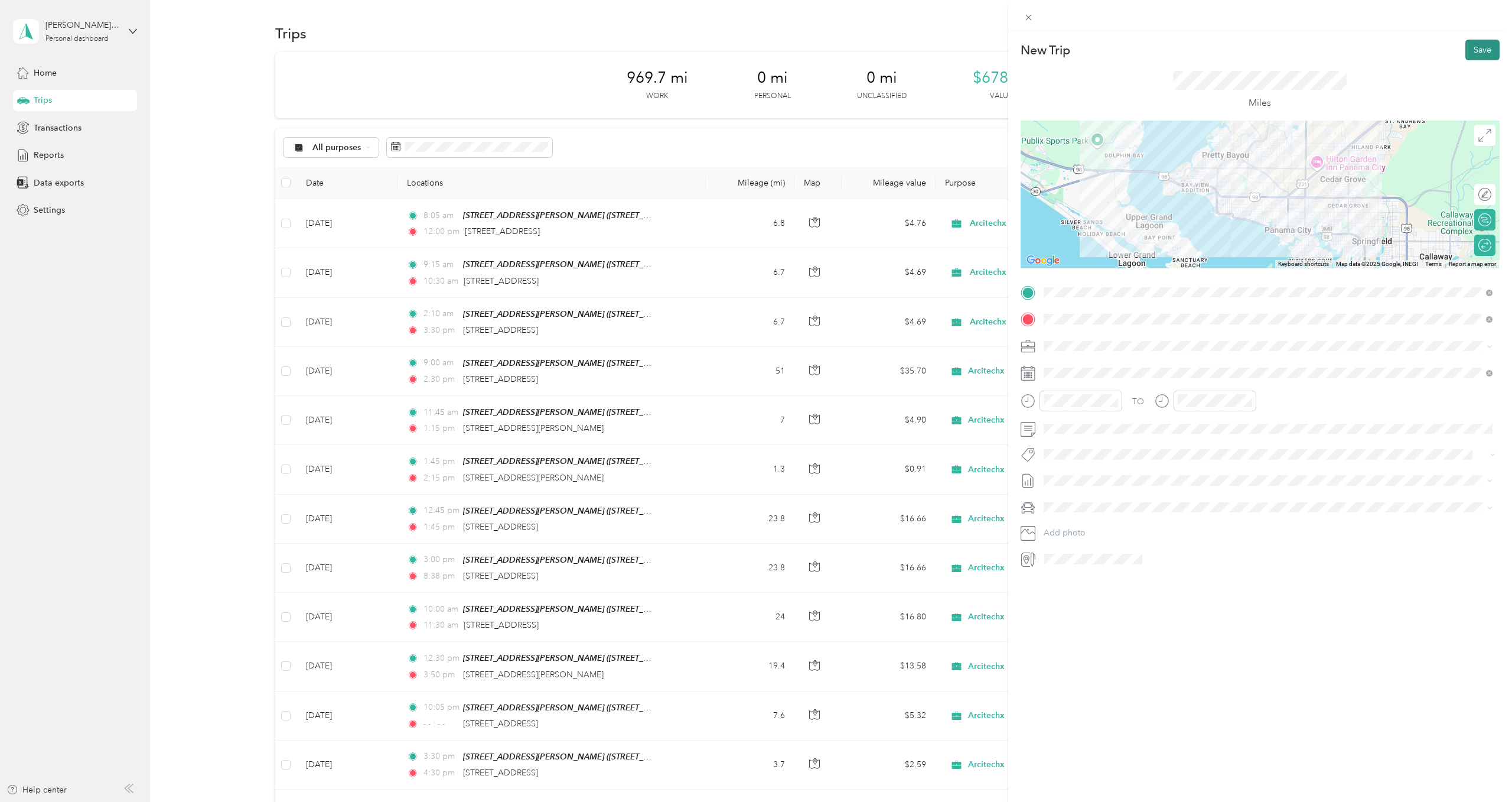
click at [1485, 54] on button "Save" at bounding box center [1483, 49] width 35 height 20
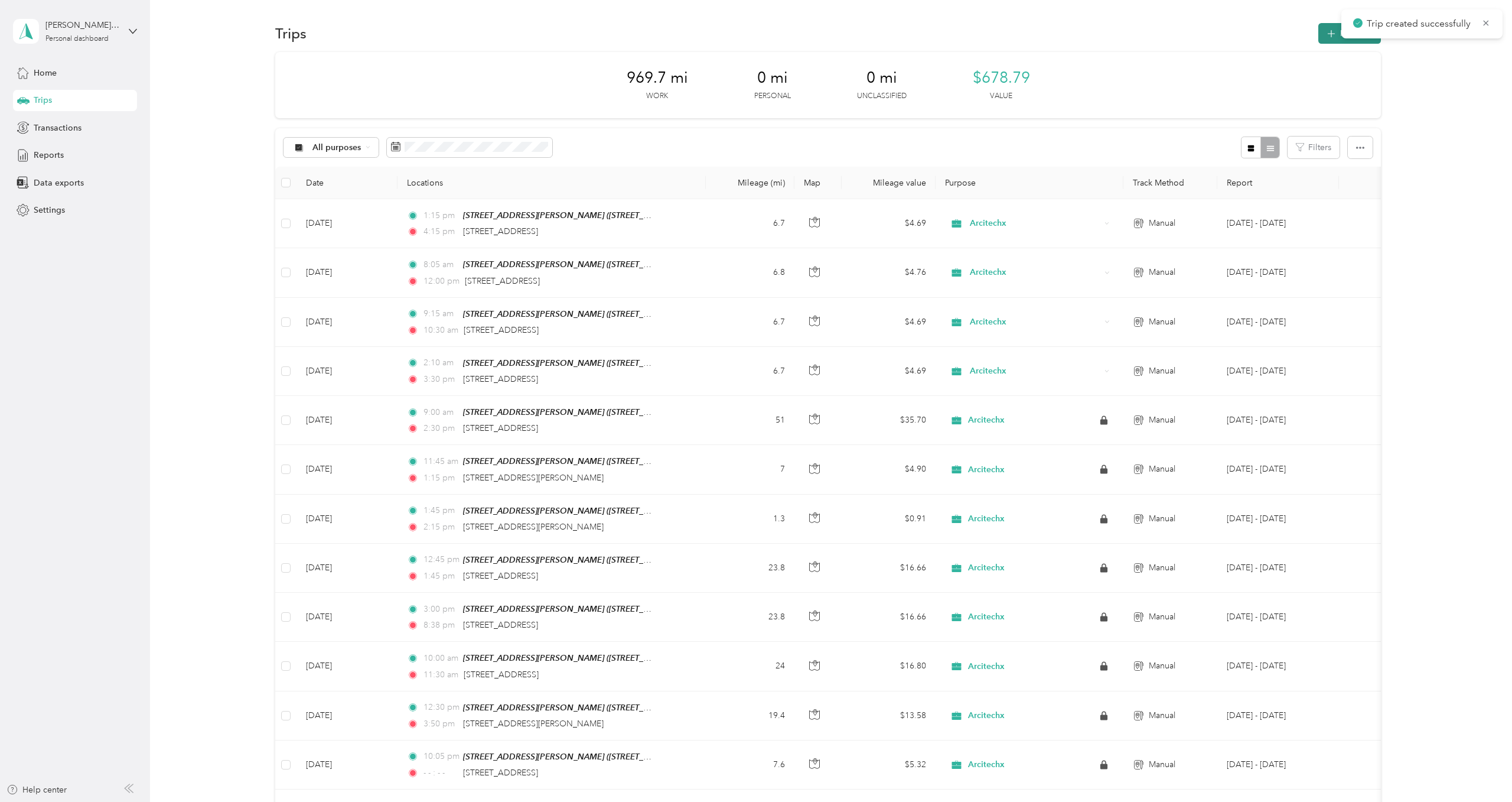
click at [1326, 36] on button "New trip" at bounding box center [1350, 33] width 63 height 20
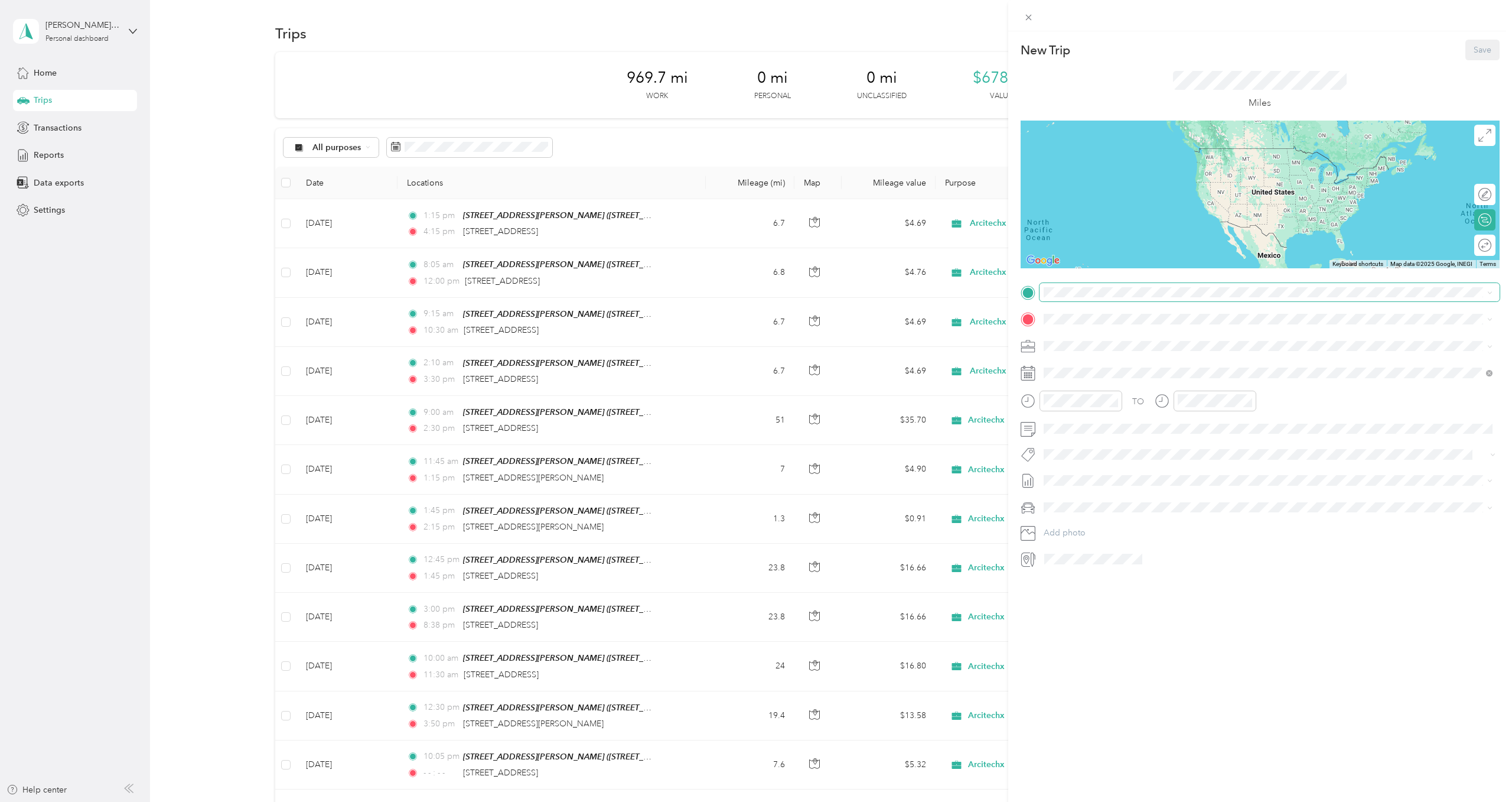
click at [1161, 300] on span at bounding box center [1270, 292] width 460 height 19
click at [1095, 349] on div "TEAM 842 Harrison Avenue, Panama City 842 Harrison Avenue, 32401, Panama City, …" at bounding box center [1161, 347] width 190 height 29
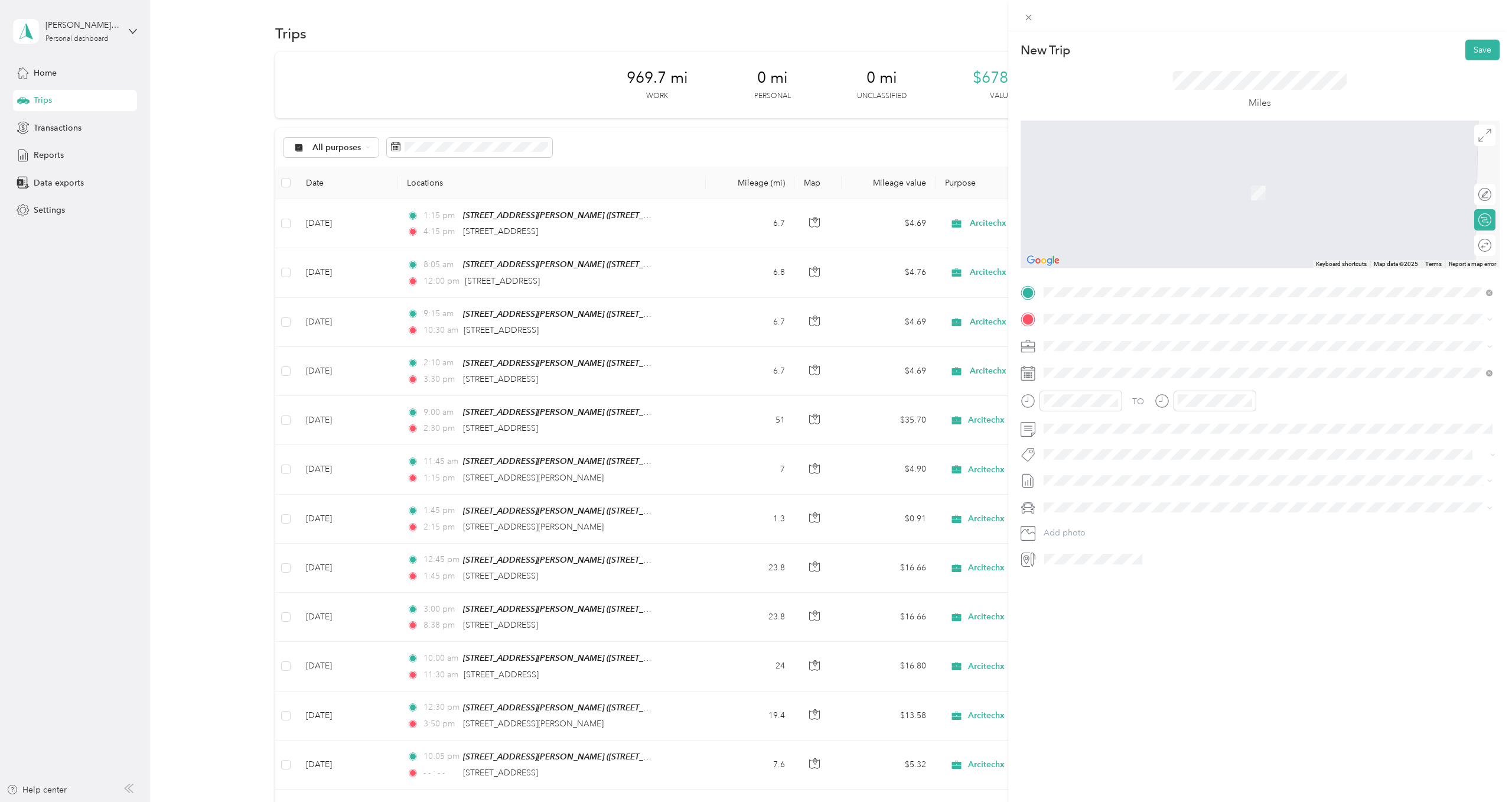
click at [1498, 704] on div "New Trip Save This trip cannot be edited because it is either under review, app…" at bounding box center [1260, 431] width 504 height 802
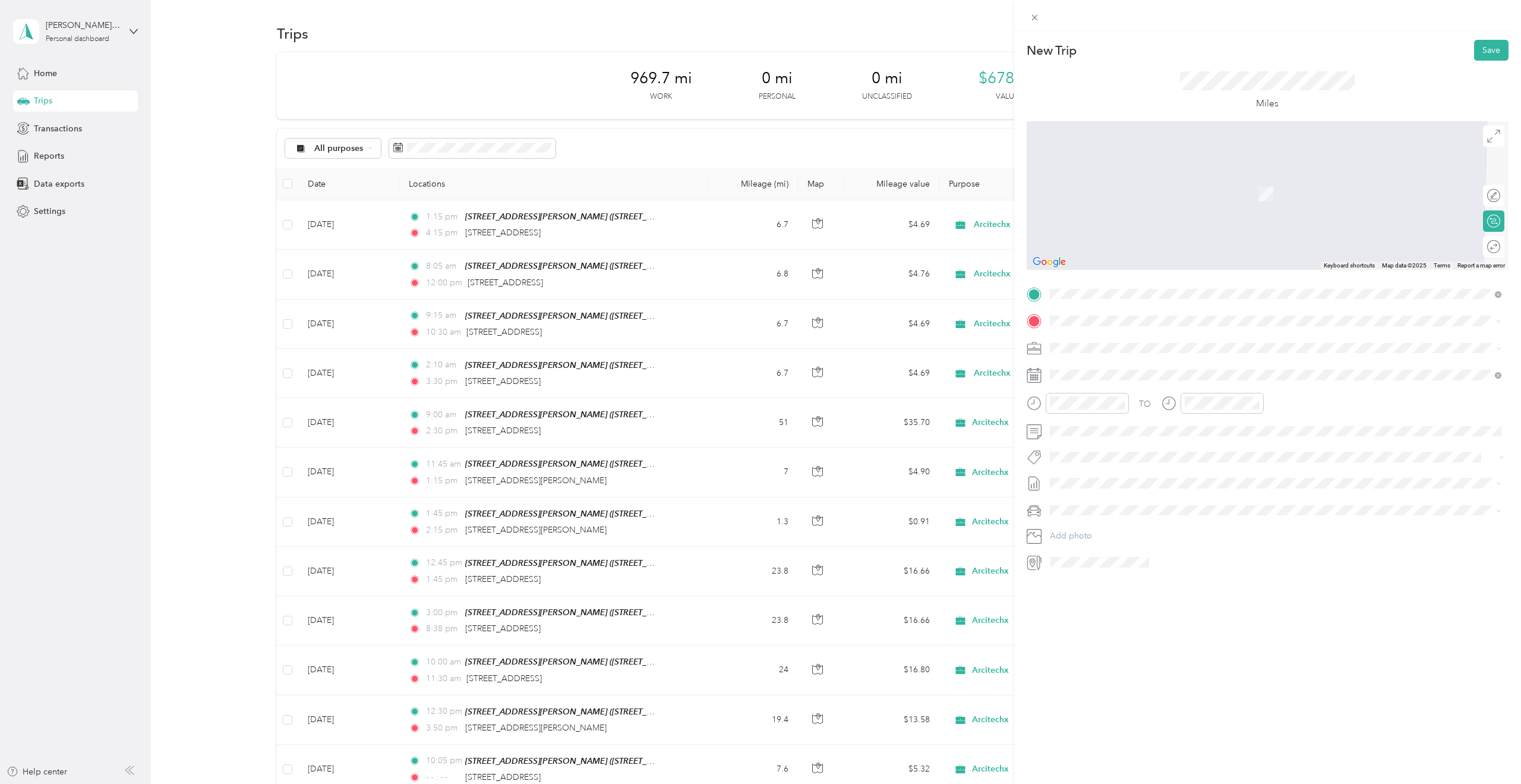
click at [1161, 369] on span "6513 Bay Line Drive Panama City, Florida 32404, United States" at bounding box center [1132, 363] width 118 height 11
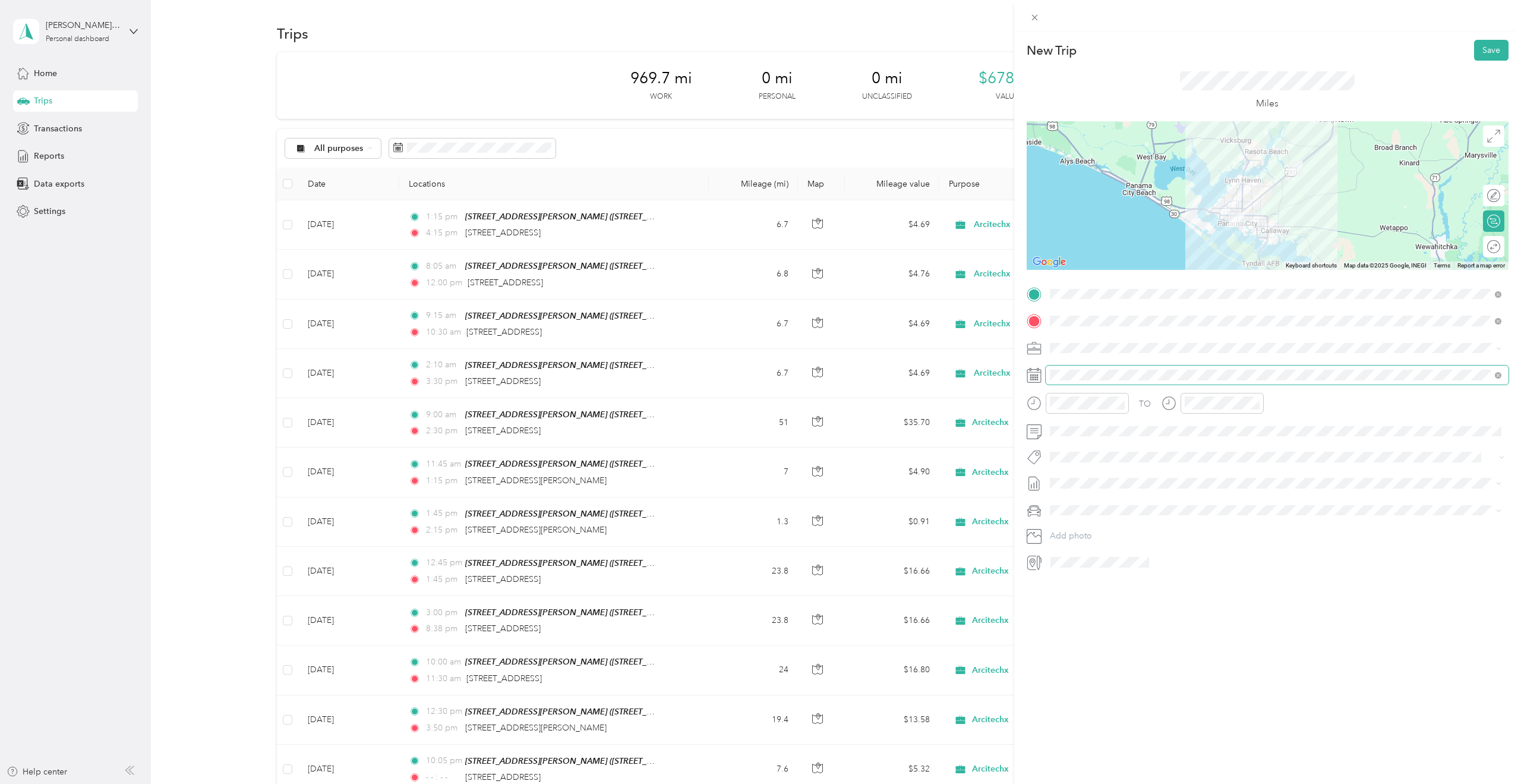
click at [1071, 366] on span at bounding box center [1277, 376] width 463 height 19
click at [1084, 443] on icon at bounding box center [1079, 441] width 12 height 12
click at [1100, 539] on div "23" at bounding box center [1106, 539] width 16 height 15
click at [1060, 497] on div "08" at bounding box center [1062, 490] width 28 height 16
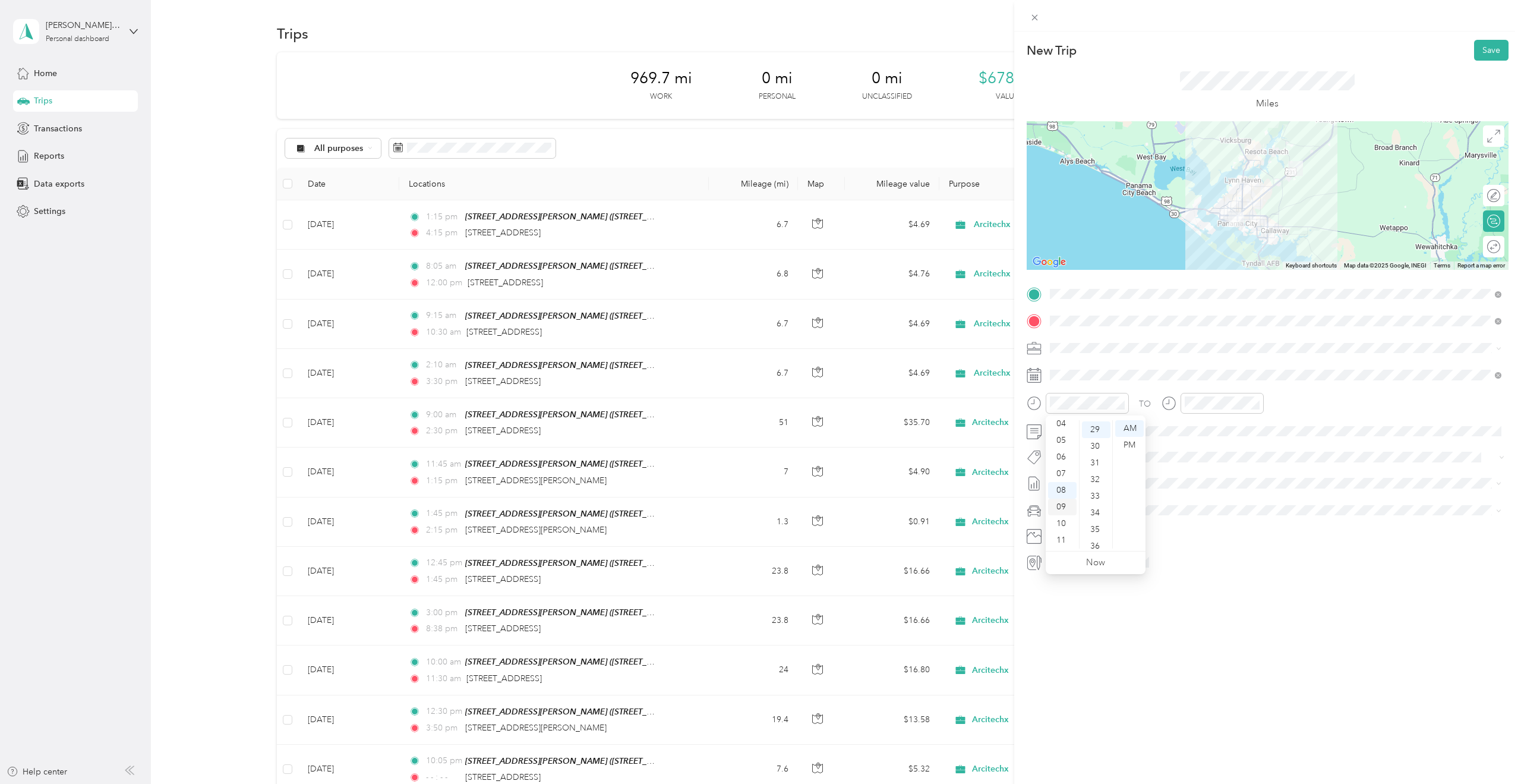
click at [1071, 502] on div "09" at bounding box center [1062, 506] width 28 height 16
click at [1100, 527] on div "45" at bounding box center [1096, 519] width 28 height 16
